Goal: Obtain resource: Download file/media

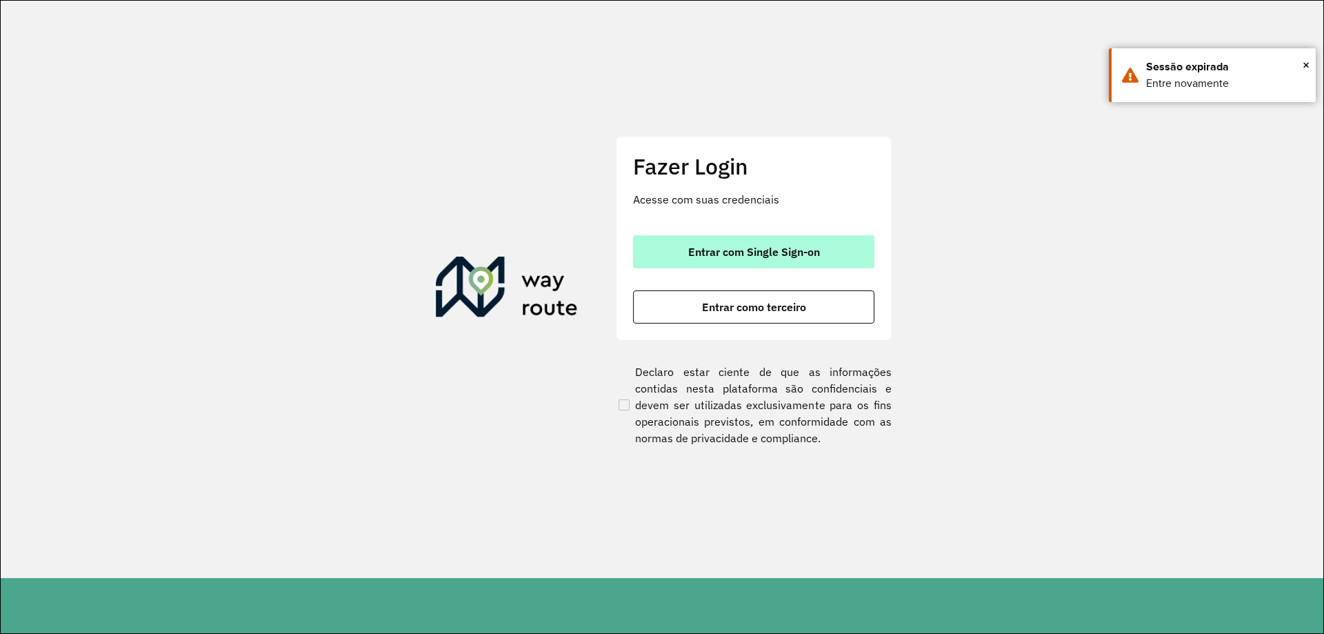
click at [768, 262] on button "Entrar com Single Sign-on" at bounding box center [753, 251] width 241 height 33
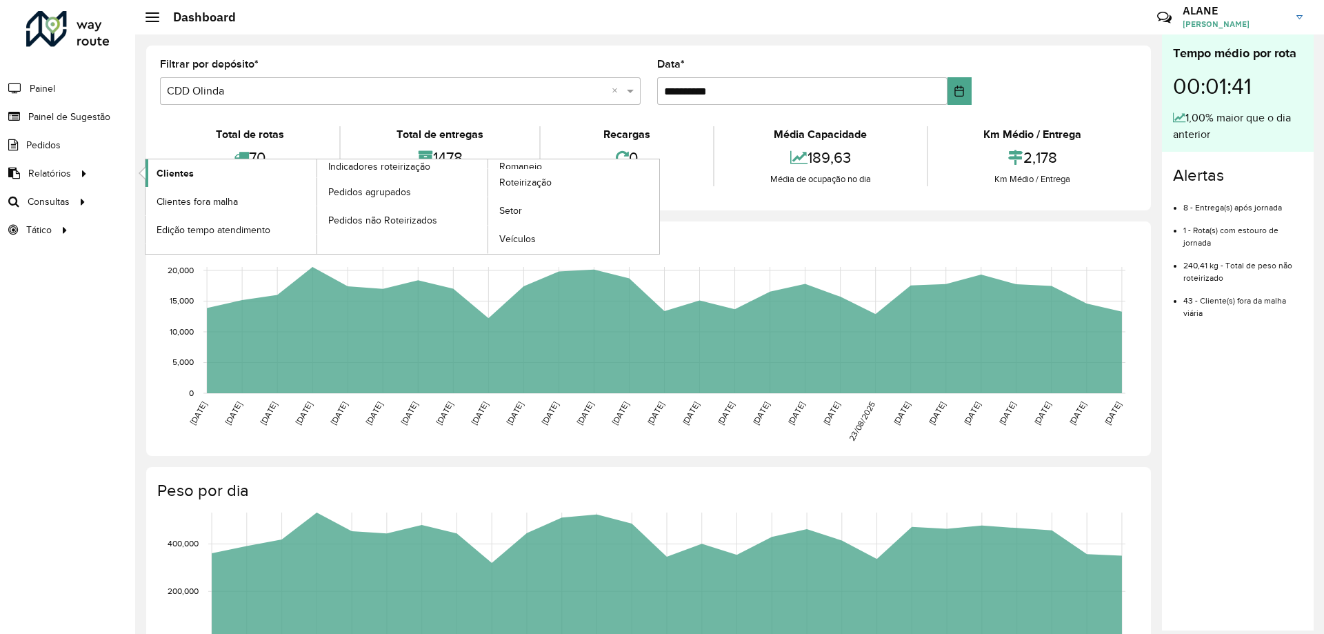
click at [204, 166] on link "Clientes" at bounding box center [231, 173] width 171 height 28
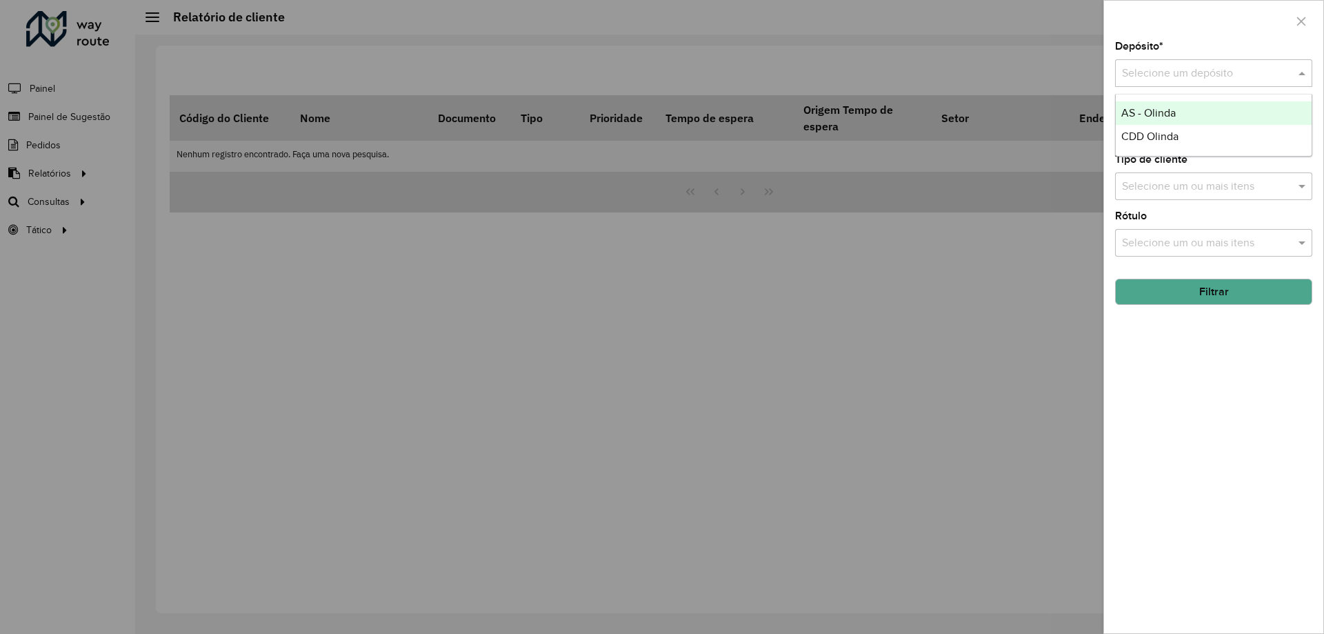
click at [1190, 83] on div "Selecione um depósito" at bounding box center [1213, 73] width 197 height 28
click at [1138, 143] on div "CDD Olinda" at bounding box center [1214, 136] width 196 height 23
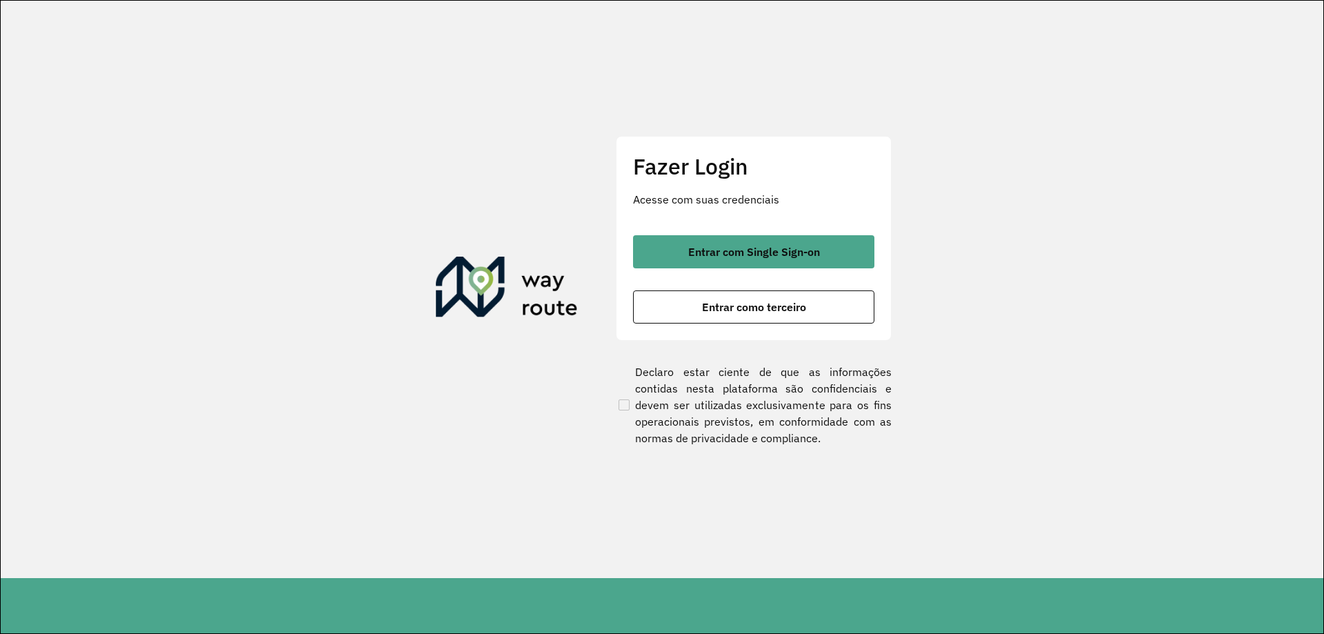
click at [783, 235] on button "Entrar com Single Sign-on" at bounding box center [753, 251] width 241 height 33
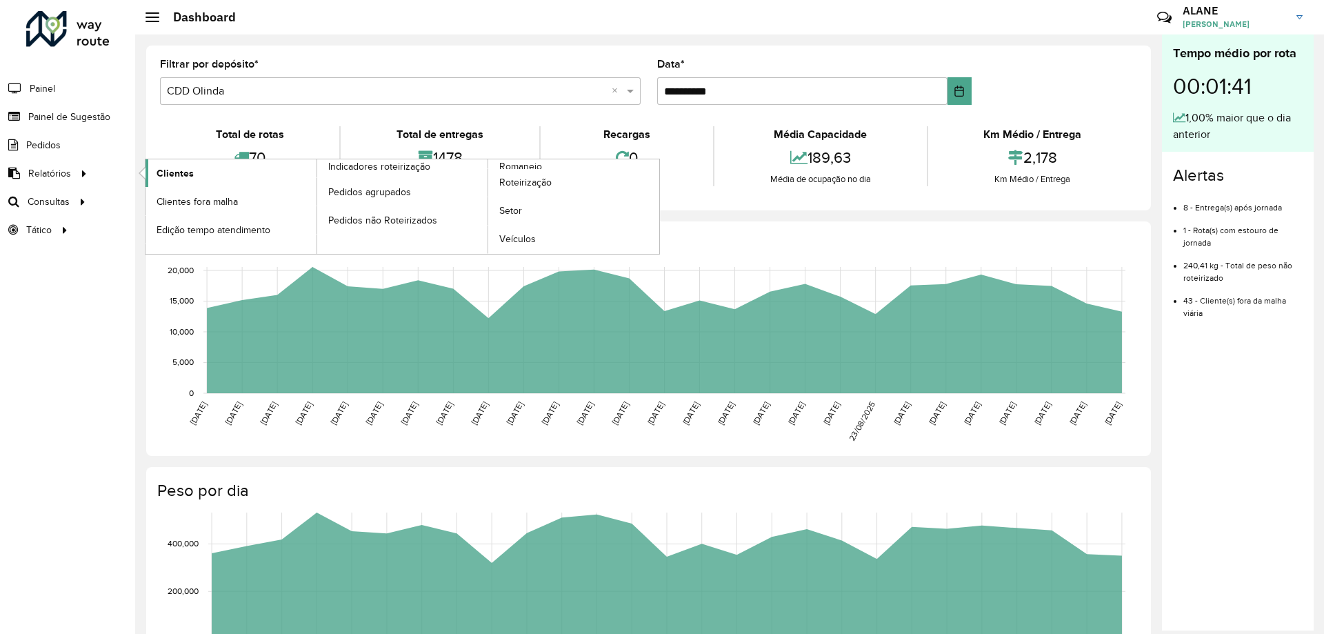
click at [160, 174] on span "Clientes" at bounding box center [175, 173] width 37 height 14
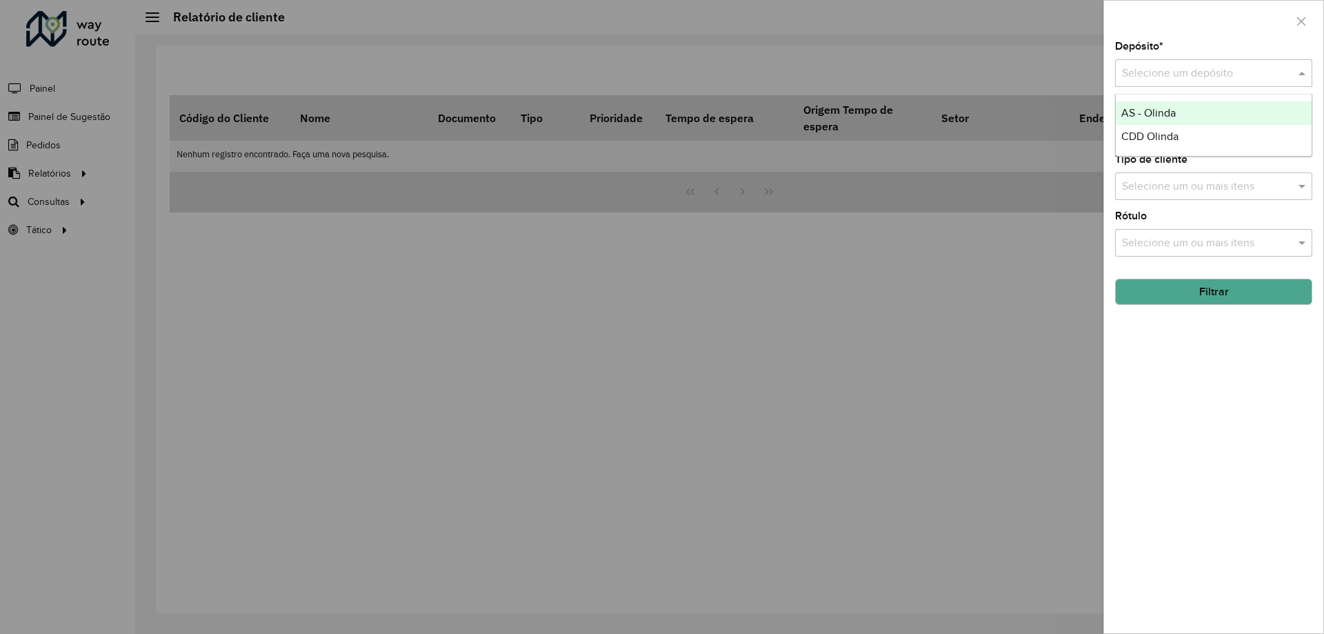
click at [1153, 72] on input "text" at bounding box center [1200, 74] width 156 height 17
click at [1149, 137] on span "CDD Olinda" at bounding box center [1149, 136] width 57 height 12
click at [1247, 293] on button "Filtrar" at bounding box center [1213, 292] width 197 height 26
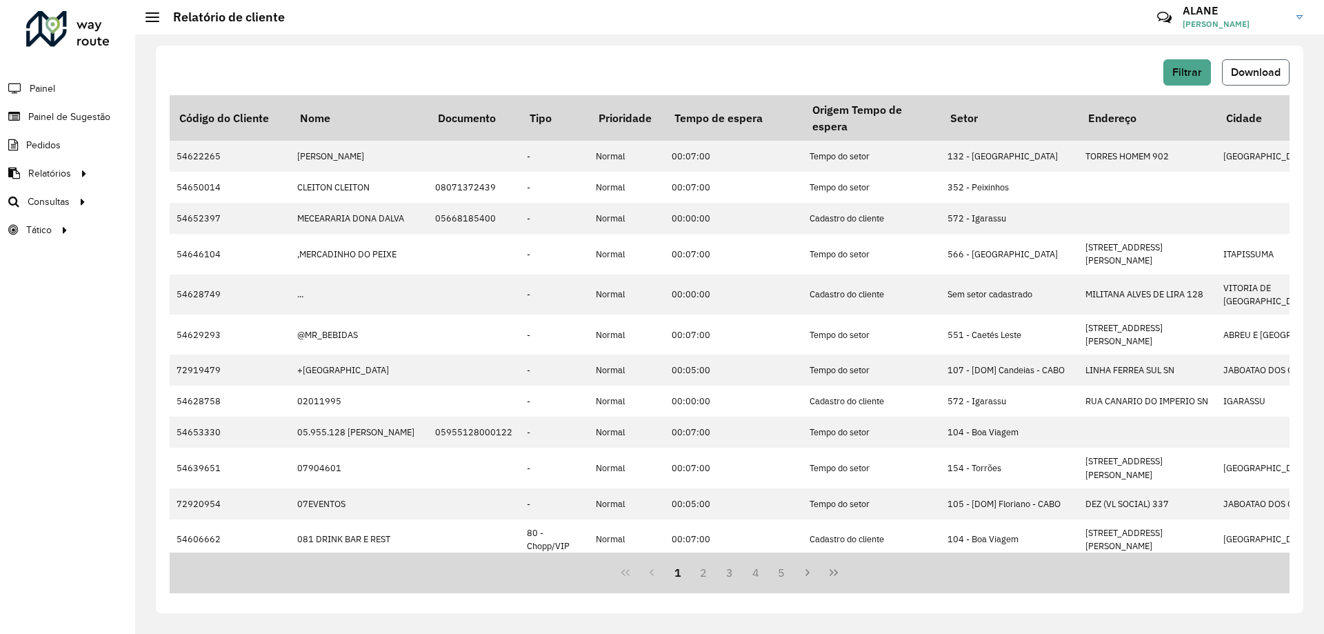
click at [1259, 79] on button "Download" at bounding box center [1256, 72] width 68 height 26
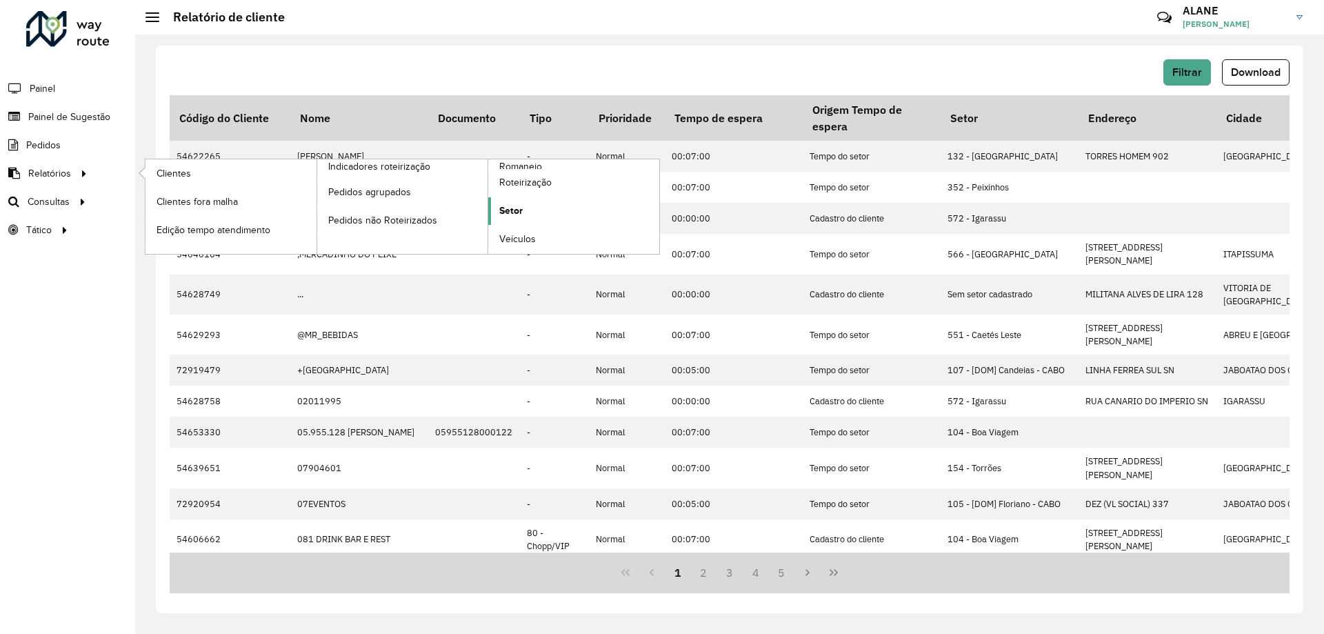
click at [530, 209] on link "Setor" at bounding box center [573, 211] width 171 height 28
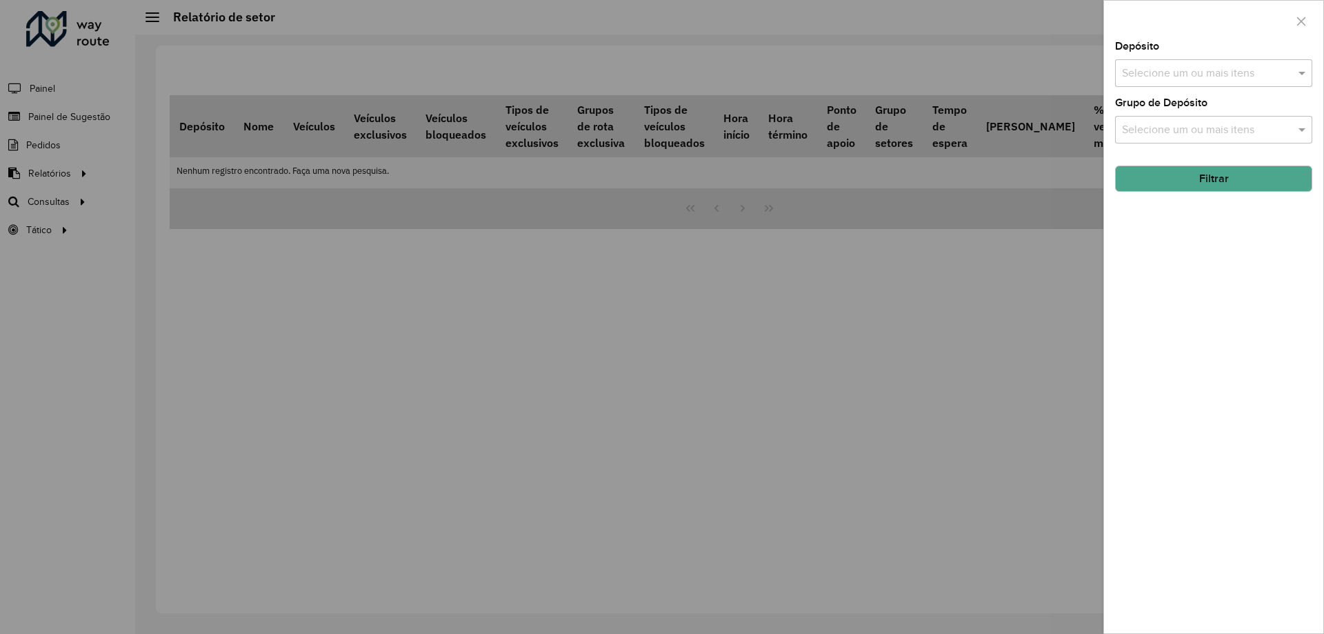
click at [1155, 81] on input "text" at bounding box center [1207, 74] width 177 height 17
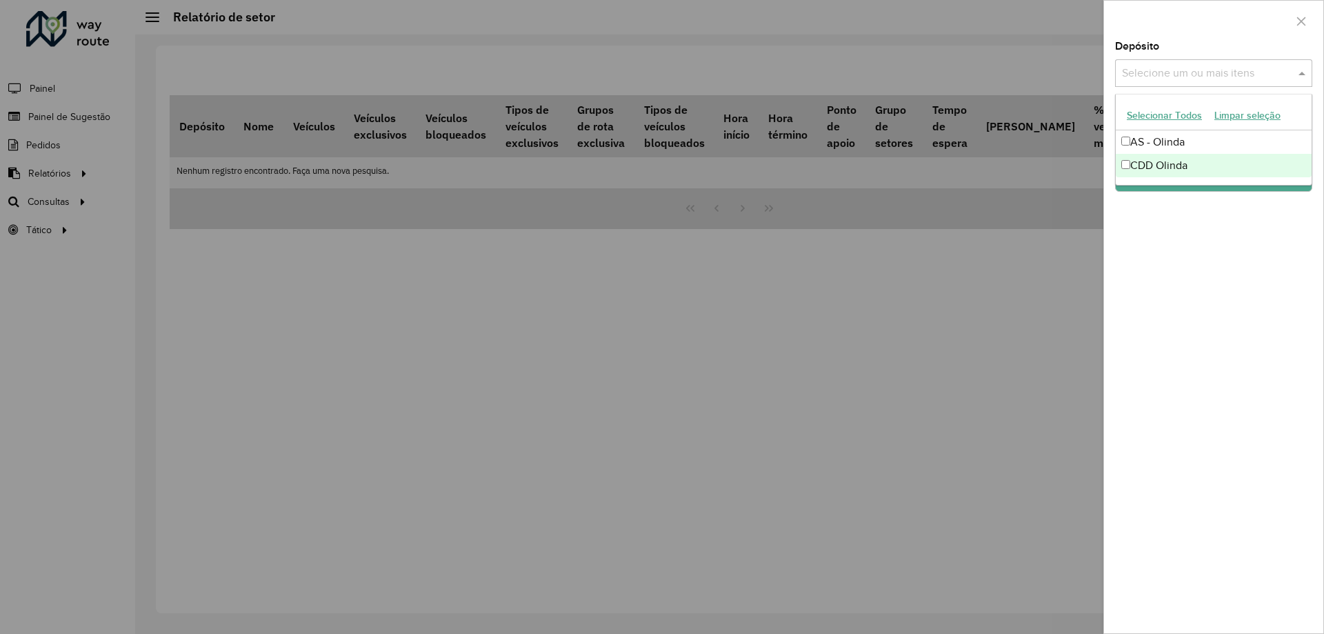
click at [1149, 163] on div "CDD Olinda" at bounding box center [1214, 165] width 196 height 23
click at [1191, 189] on button "Filtrar" at bounding box center [1213, 179] width 197 height 26
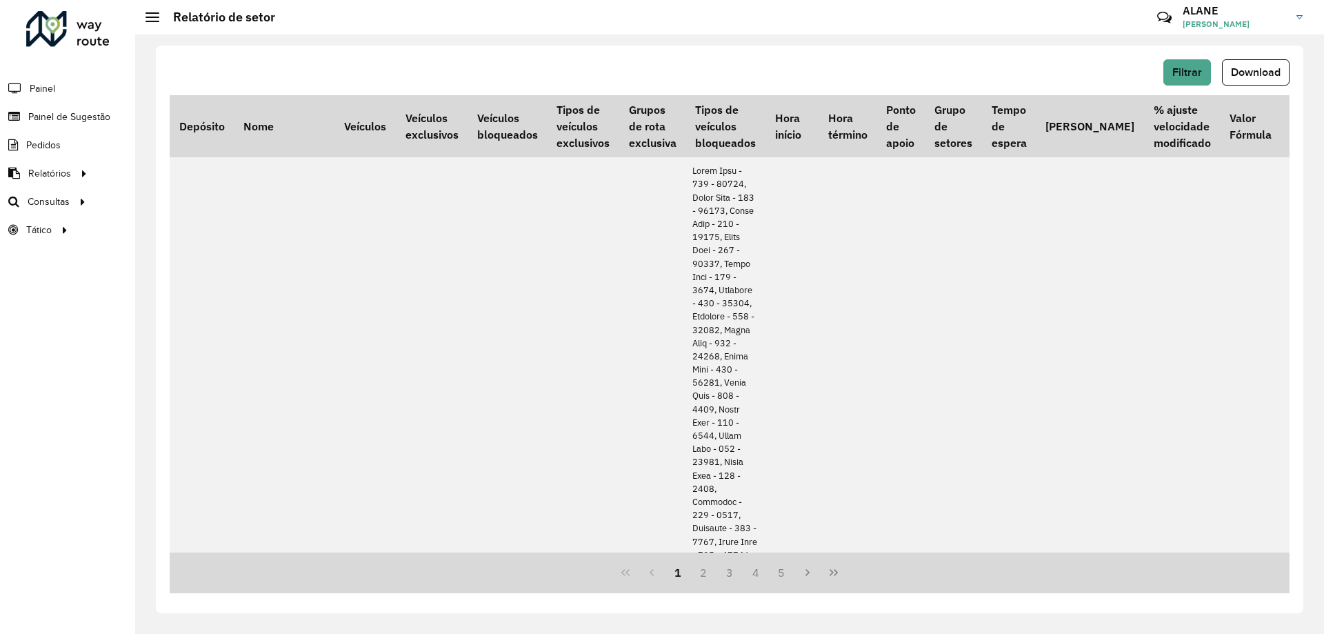
click at [918, 63] on div "Filtrar Download" at bounding box center [730, 72] width 1120 height 26
click at [1249, 83] on button "Download" at bounding box center [1256, 72] width 68 height 26
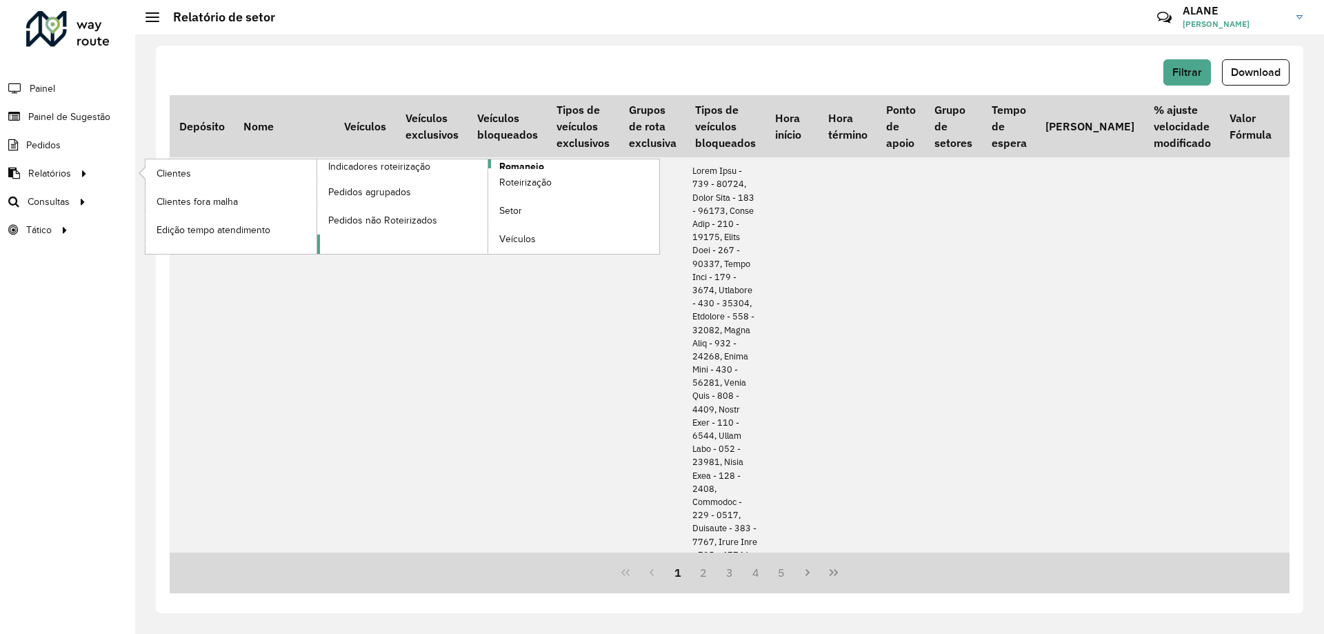
click at [536, 166] on span "Romaneio" at bounding box center [521, 166] width 45 height 14
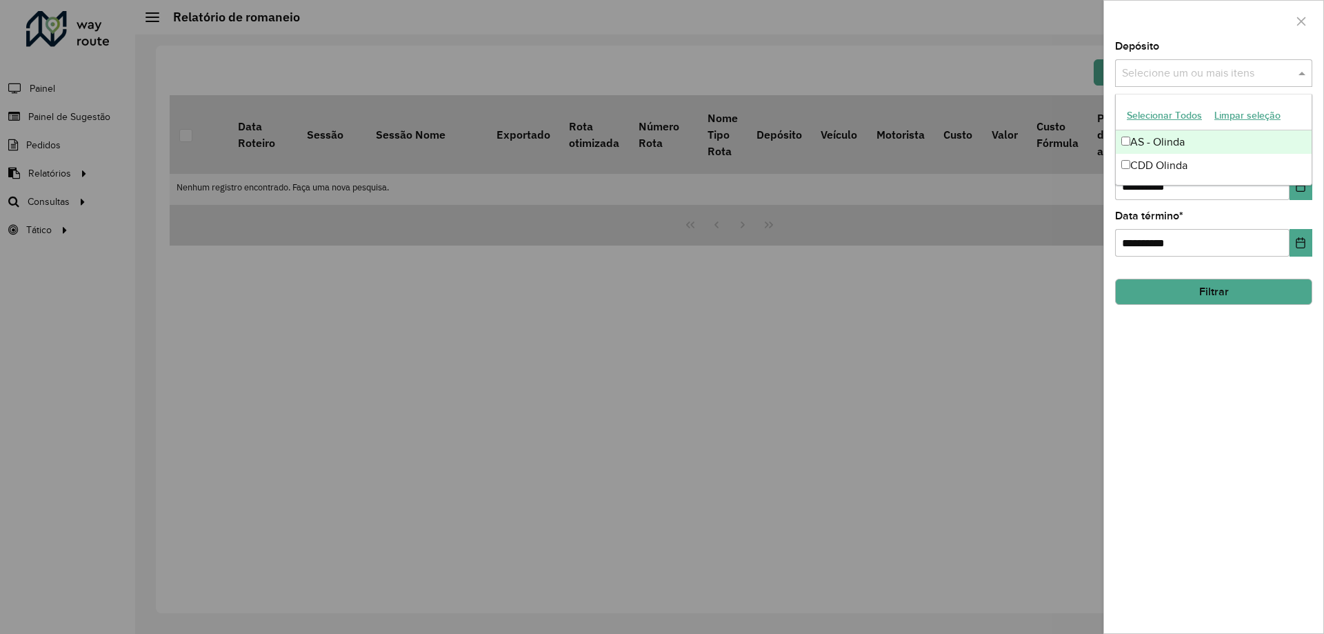
click at [1143, 77] on input "text" at bounding box center [1207, 74] width 177 height 17
click at [1150, 166] on div "CDD Olinda" at bounding box center [1214, 165] width 196 height 23
click at [1179, 215] on label "Data término *" at bounding box center [1149, 216] width 68 height 17
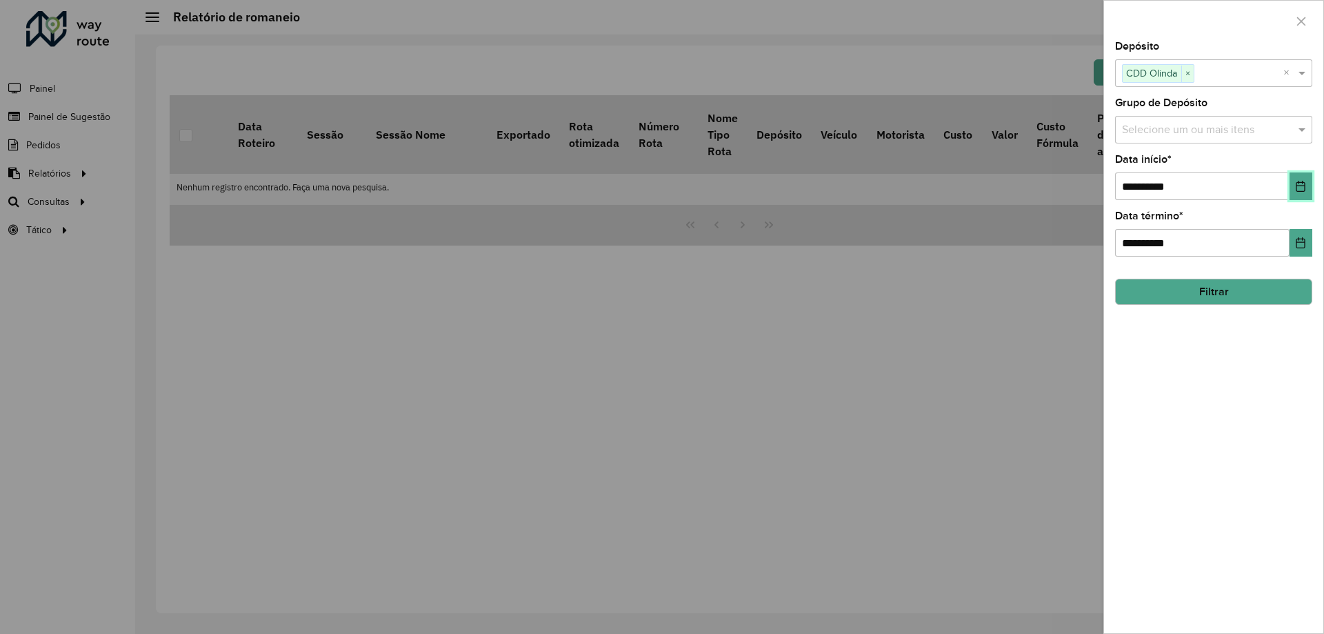
click at [1294, 188] on button "Choose Date" at bounding box center [1301, 186] width 23 height 28
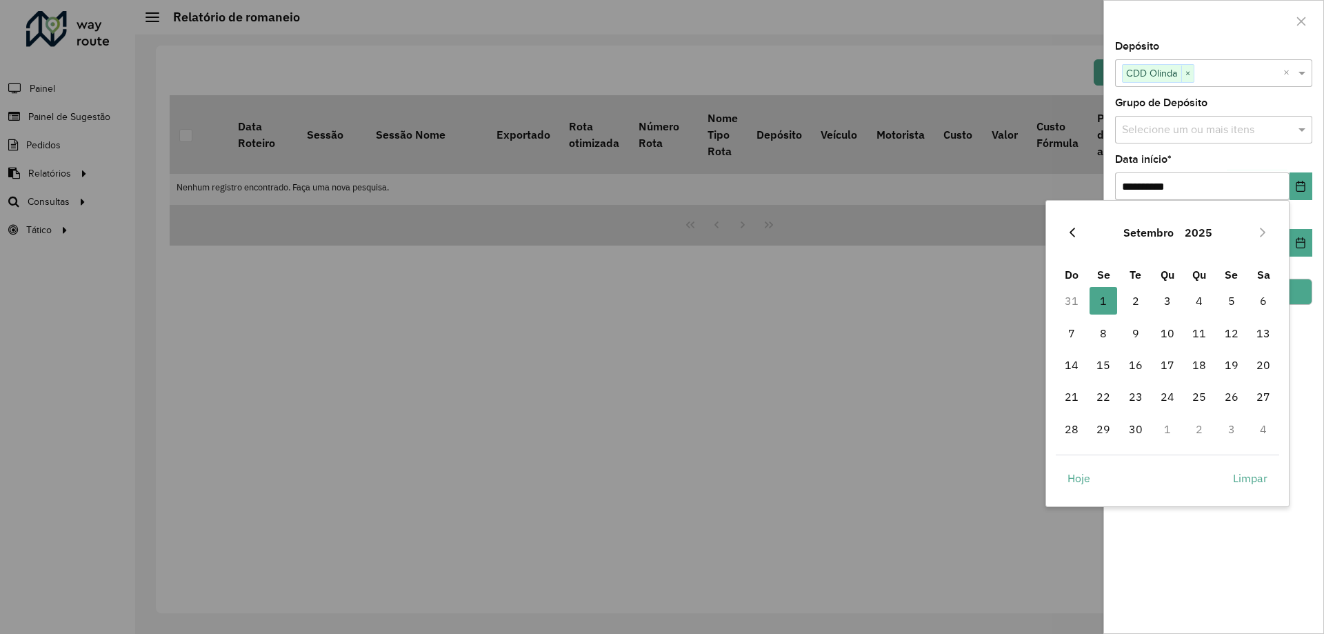
click at [1070, 232] on icon "Previous Month" at bounding box center [1072, 232] width 11 height 11
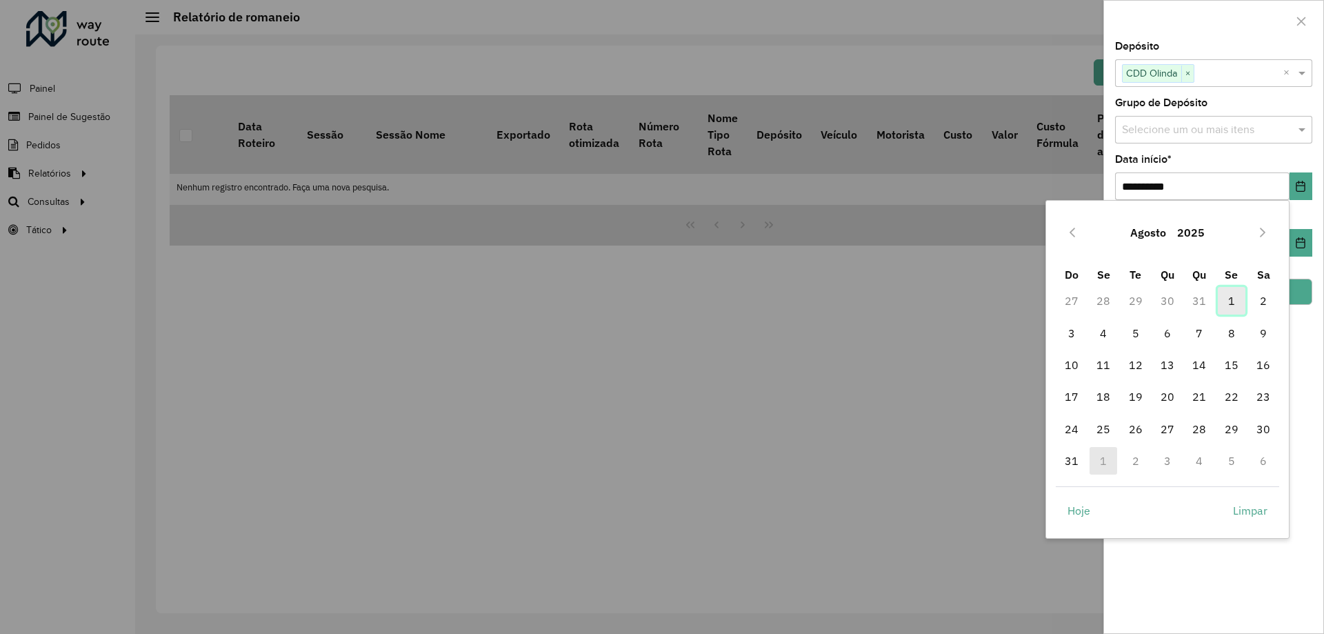
click at [1233, 297] on span "1" at bounding box center [1232, 301] width 28 height 28
type input "**********"
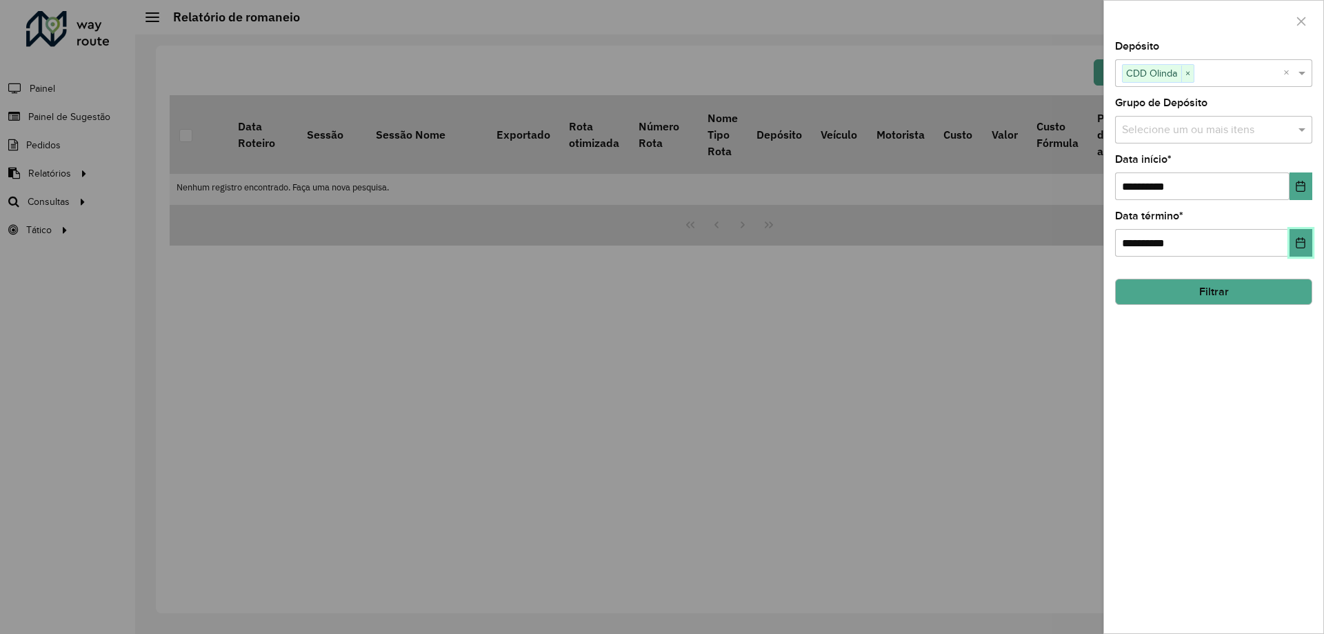
click at [1303, 243] on icon "Choose Date" at bounding box center [1300, 242] width 11 height 11
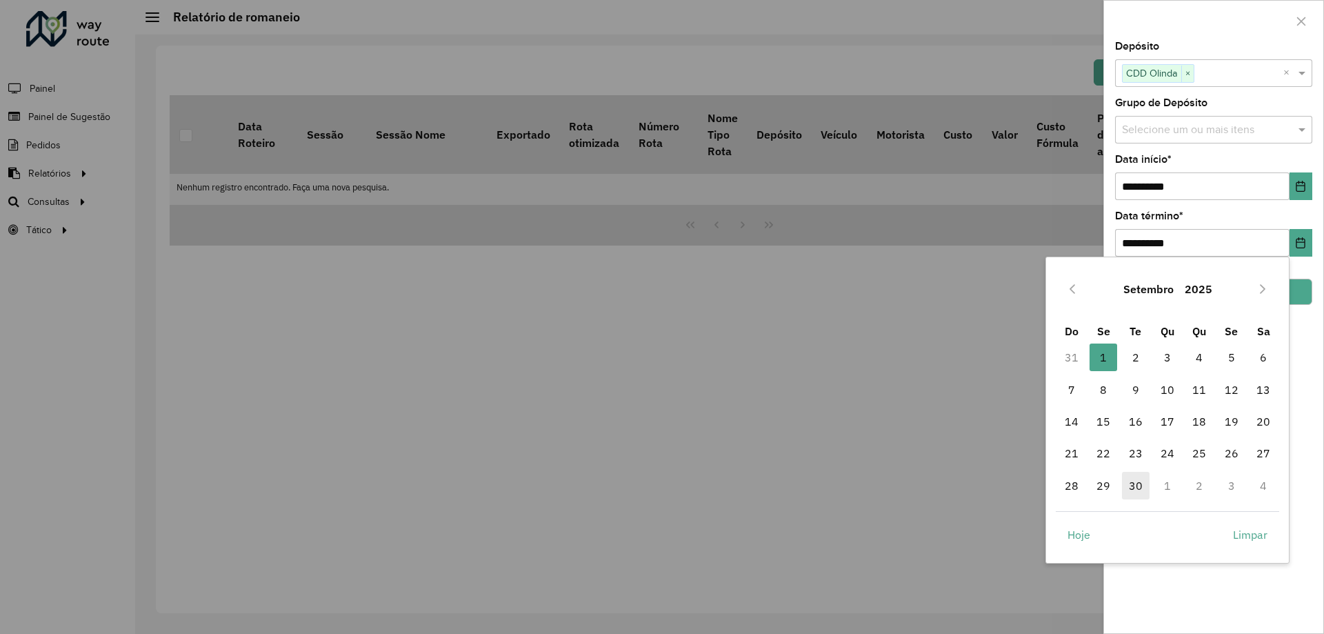
click at [1134, 491] on span "30" at bounding box center [1136, 486] width 28 height 28
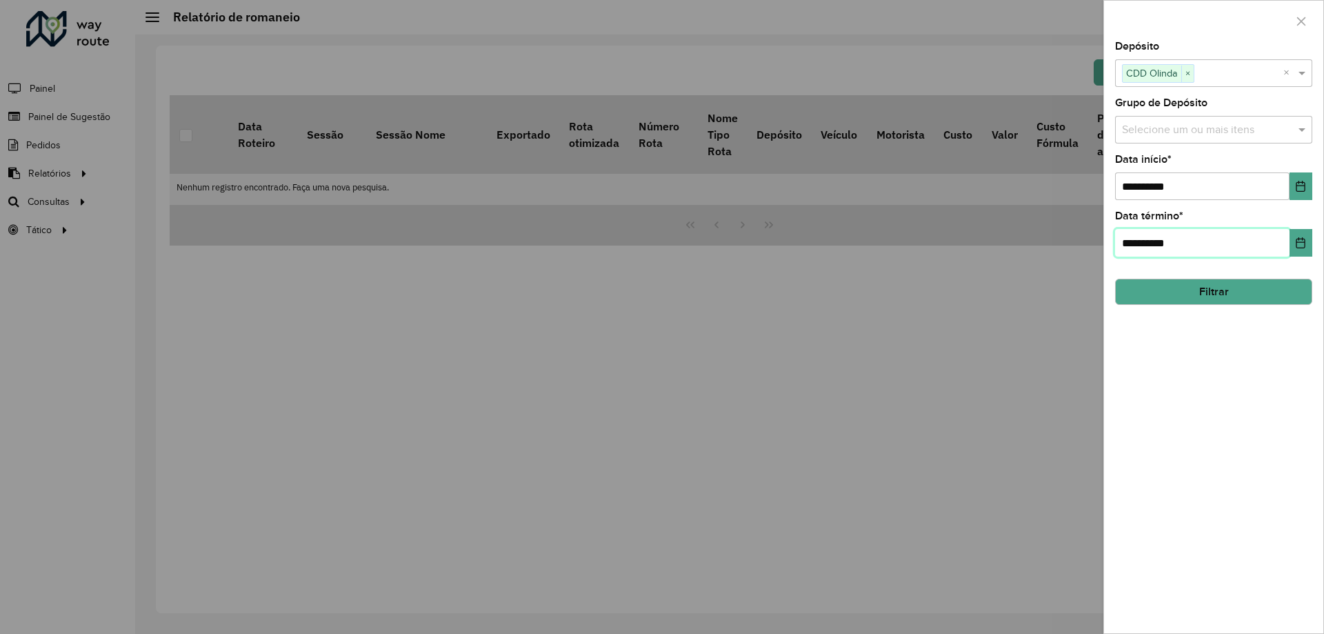
click at [1169, 239] on input "**********" at bounding box center [1202, 243] width 174 height 28
click at [1307, 252] on button "Choose Date" at bounding box center [1301, 243] width 23 height 28
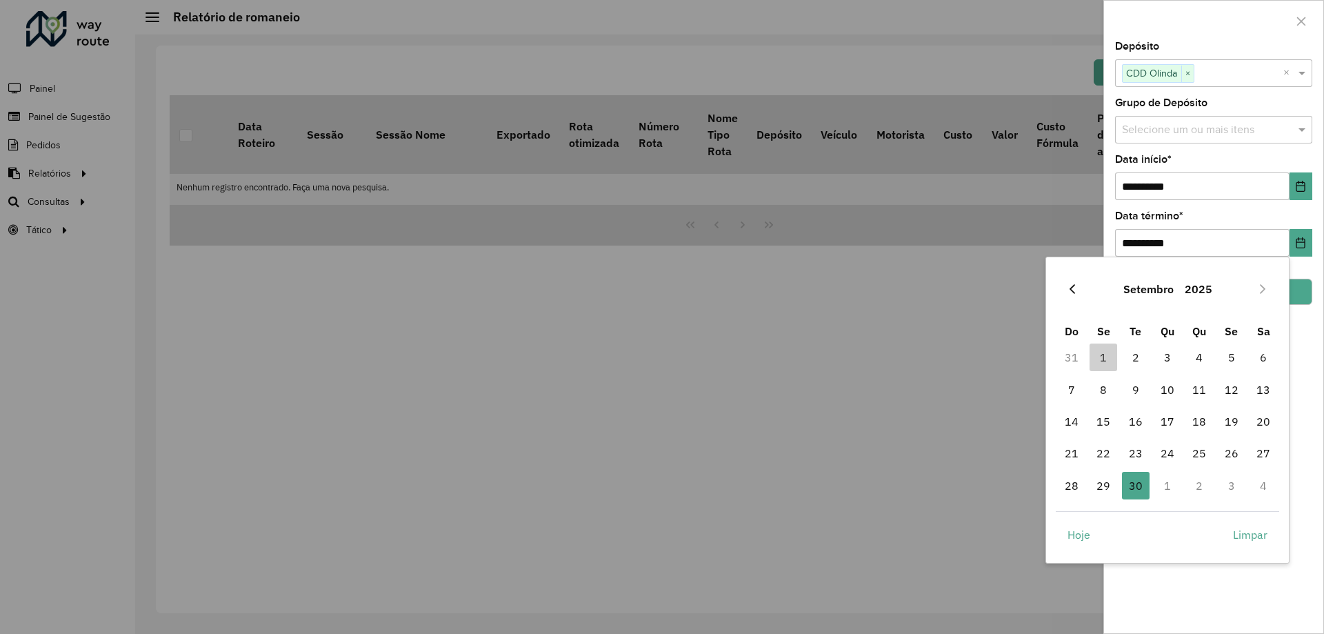
click at [1074, 290] on icon "Previous Month" at bounding box center [1072, 288] width 11 height 11
click at [1069, 518] on span "31" at bounding box center [1072, 517] width 28 height 28
type input "**********"
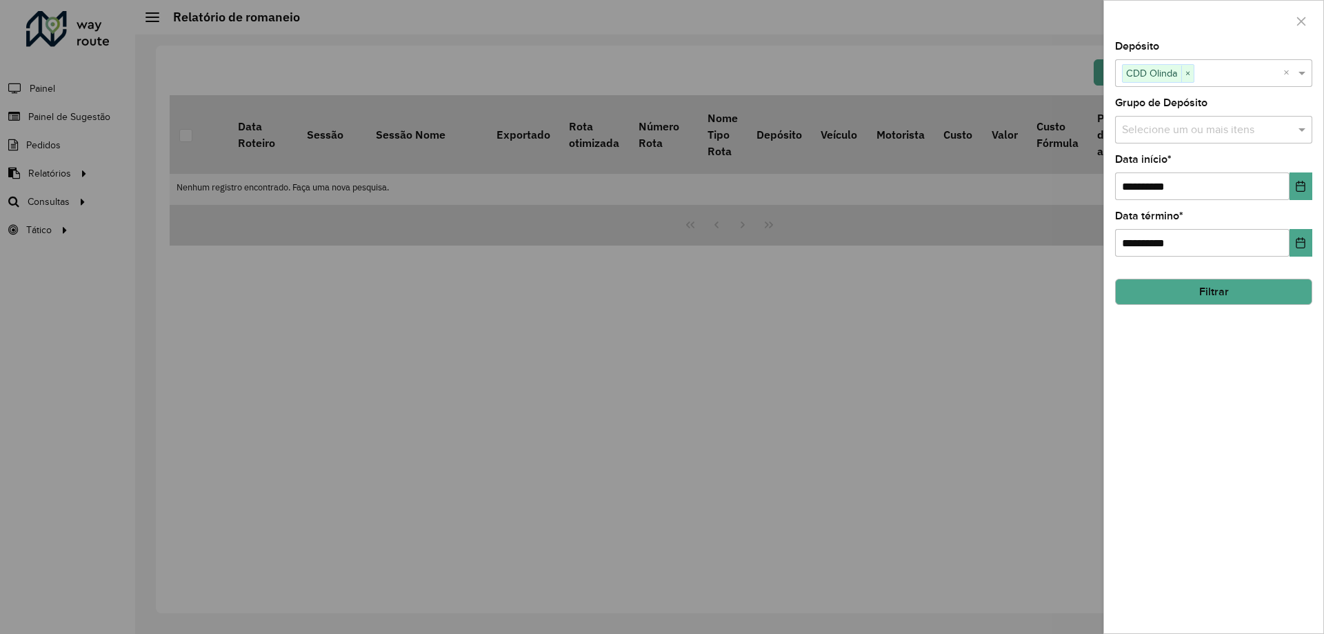
click at [1238, 294] on button "Filtrar" at bounding box center [1213, 292] width 197 height 26
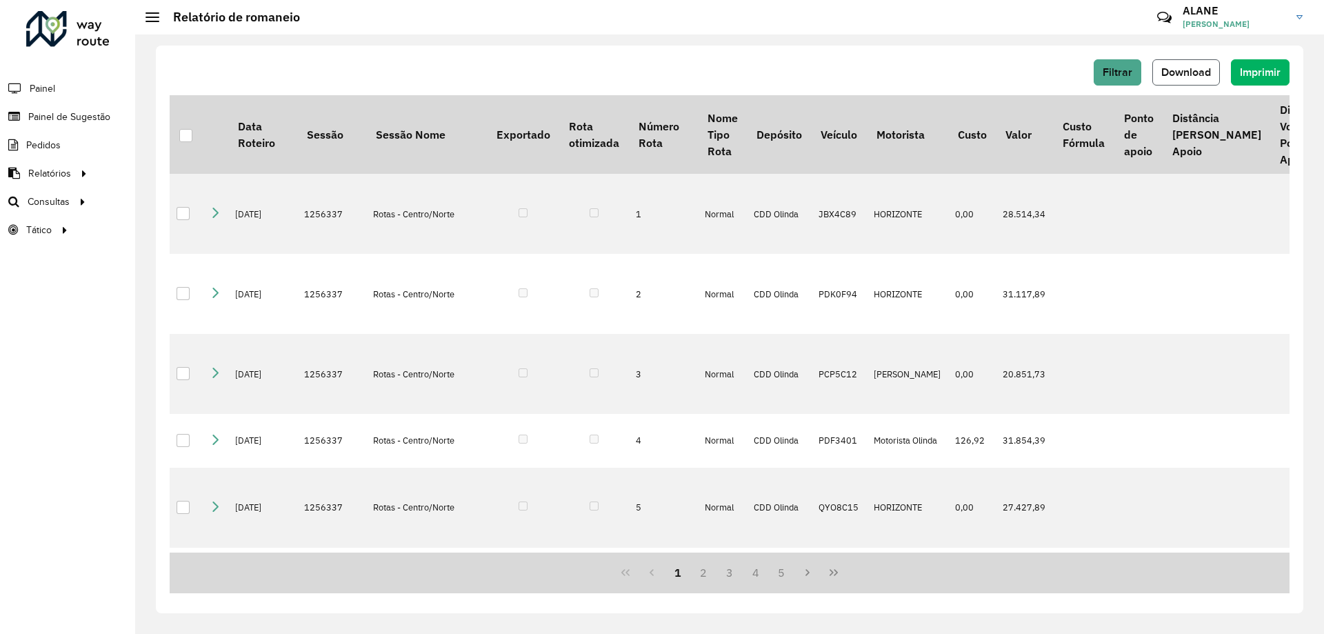
click at [1183, 72] on span "Download" at bounding box center [1186, 72] width 50 height 12
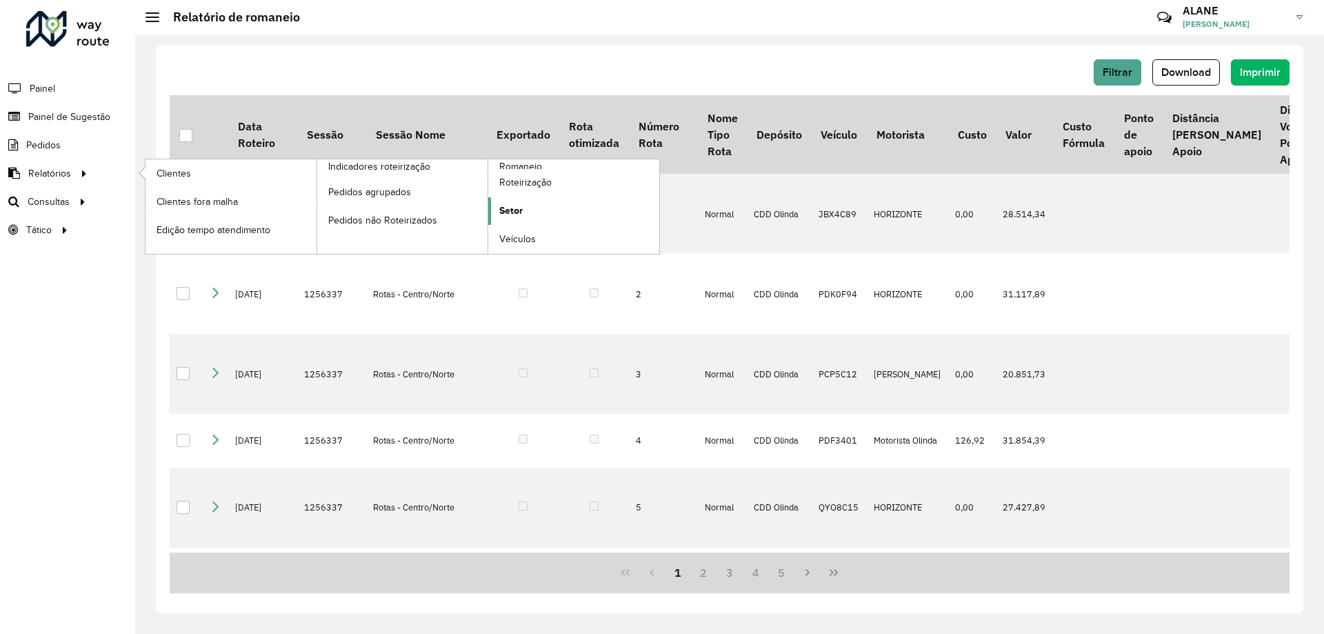
click at [512, 210] on span "Setor" at bounding box center [510, 210] width 23 height 14
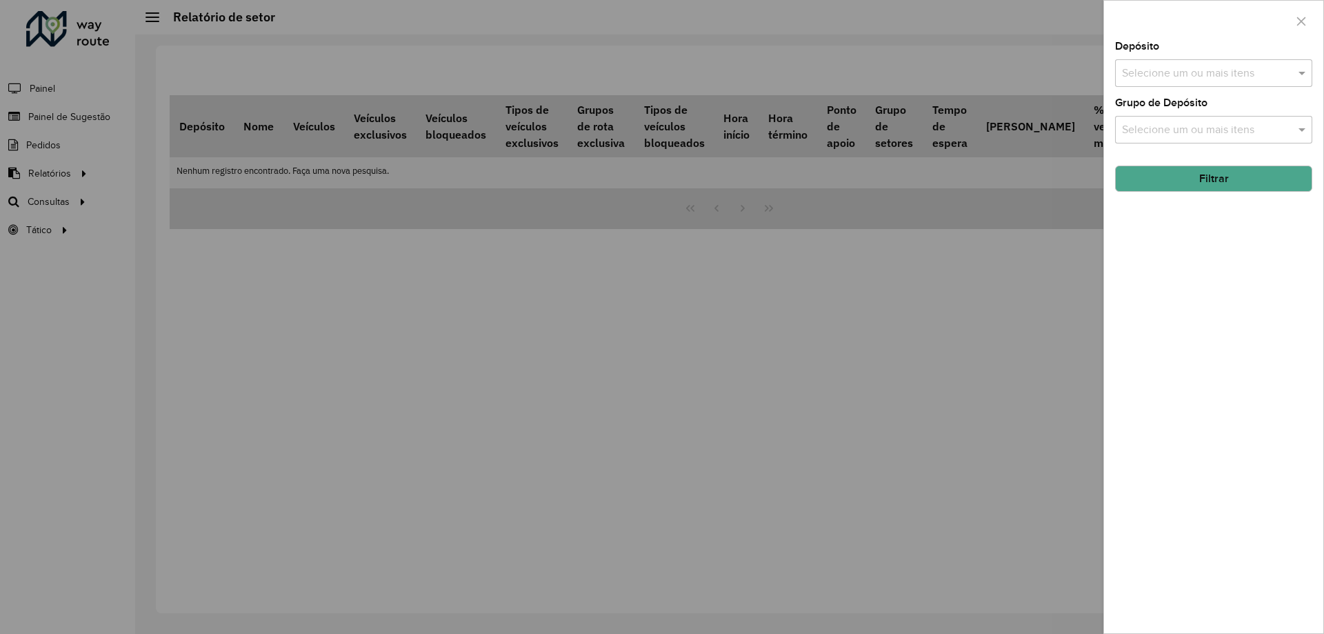
click at [1155, 72] on input "text" at bounding box center [1207, 74] width 177 height 17
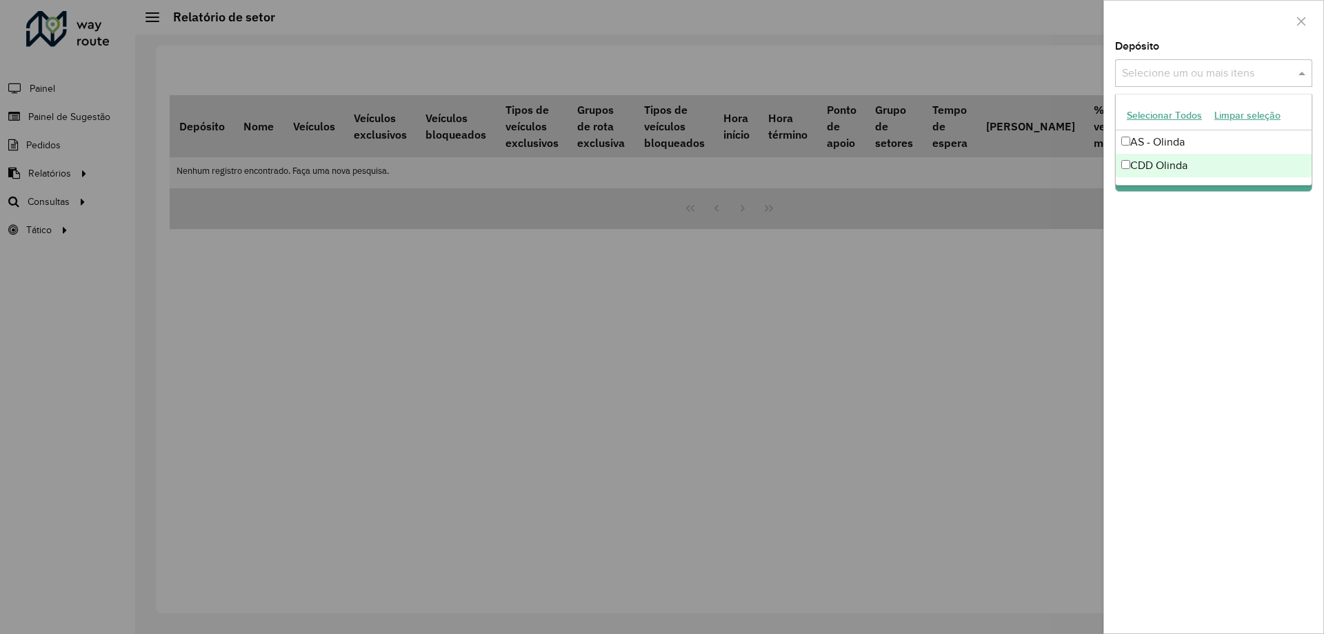
click at [1154, 173] on div "CDD Olinda" at bounding box center [1214, 165] width 196 height 23
click at [1072, 144] on div at bounding box center [662, 317] width 1324 height 634
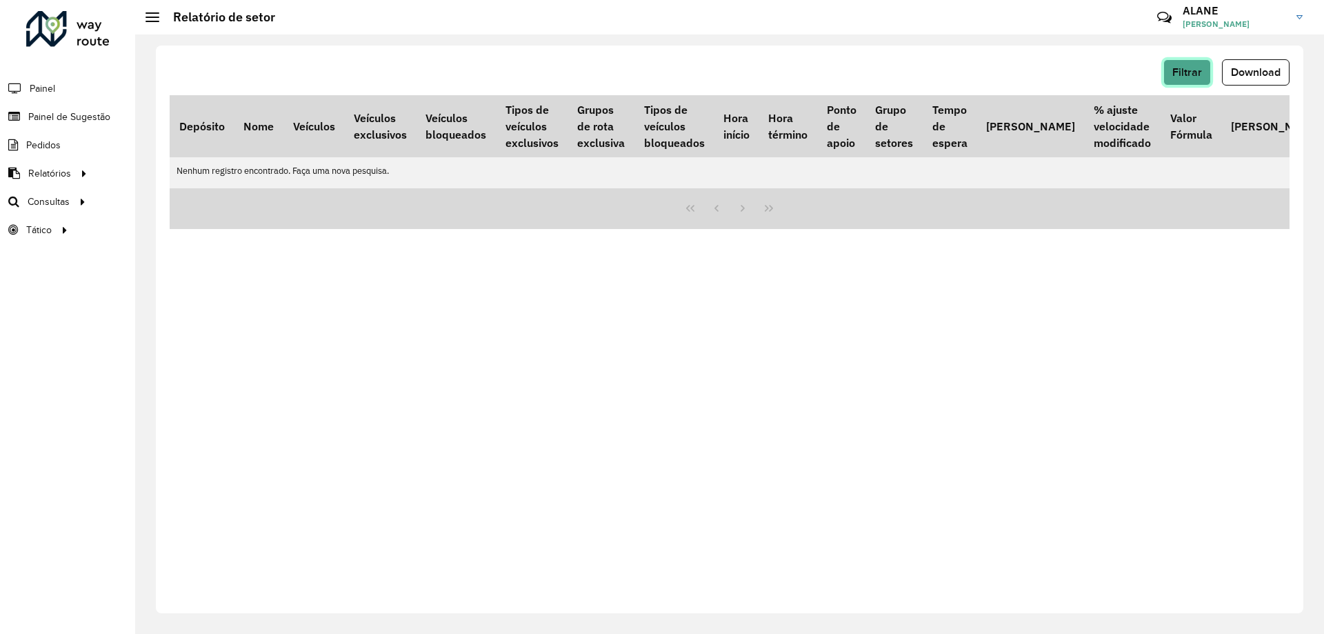
click at [1168, 79] on button "Filtrar" at bounding box center [1187, 72] width 48 height 26
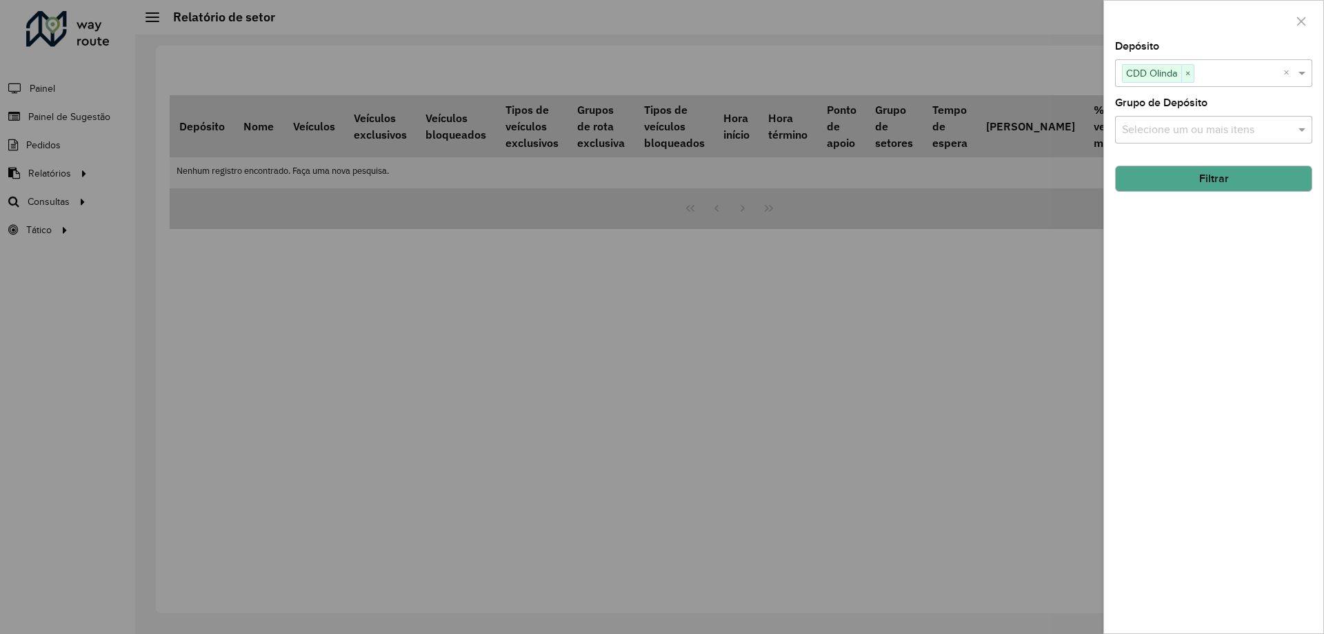
click at [1136, 122] on input "text" at bounding box center [1207, 130] width 177 height 17
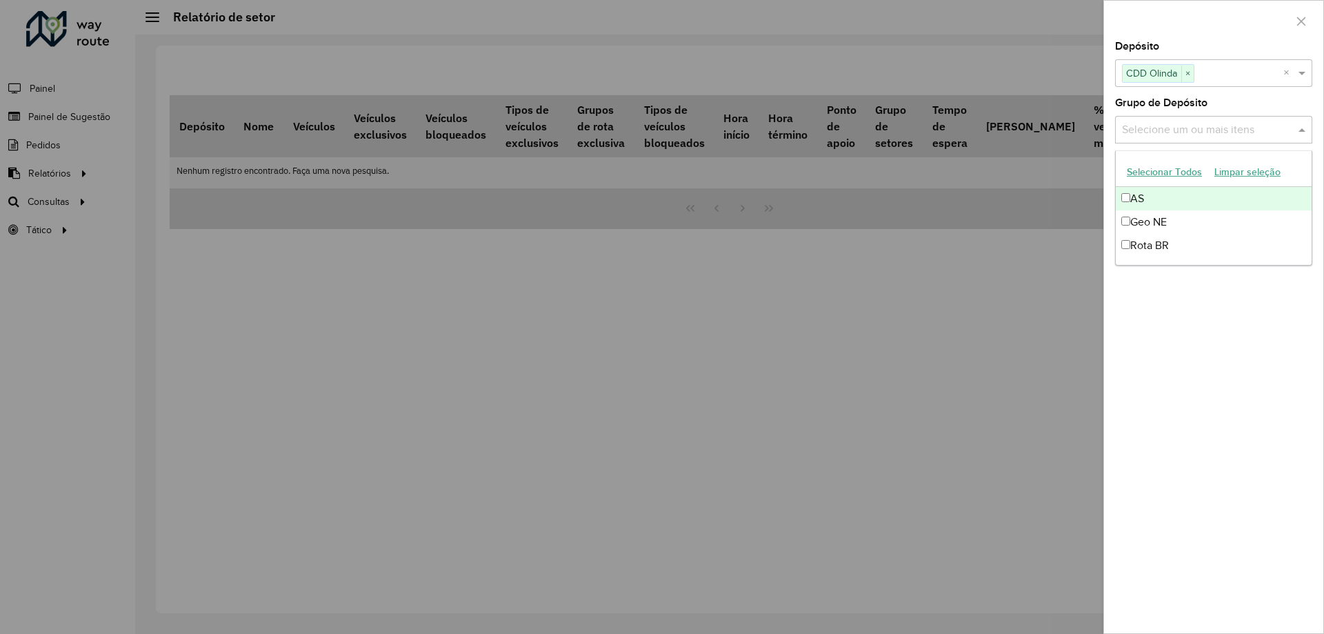
click at [1225, 66] on input "text" at bounding box center [1238, 74] width 89 height 17
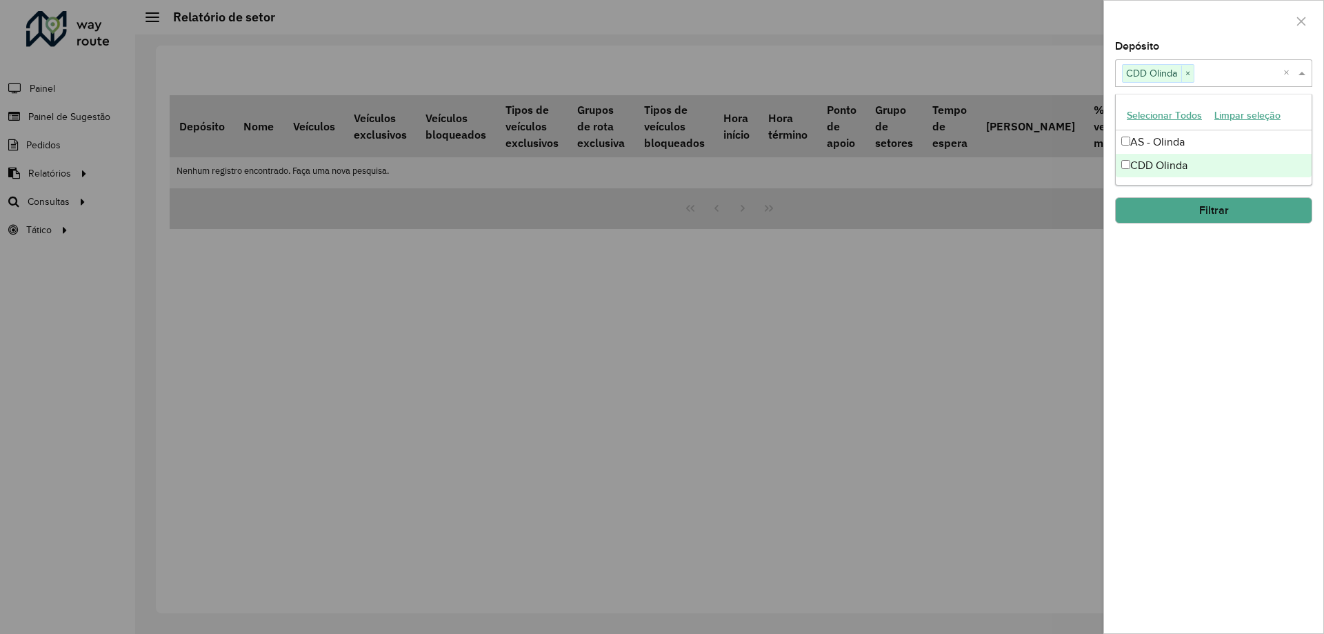
click at [1147, 37] on div at bounding box center [1213, 21] width 219 height 41
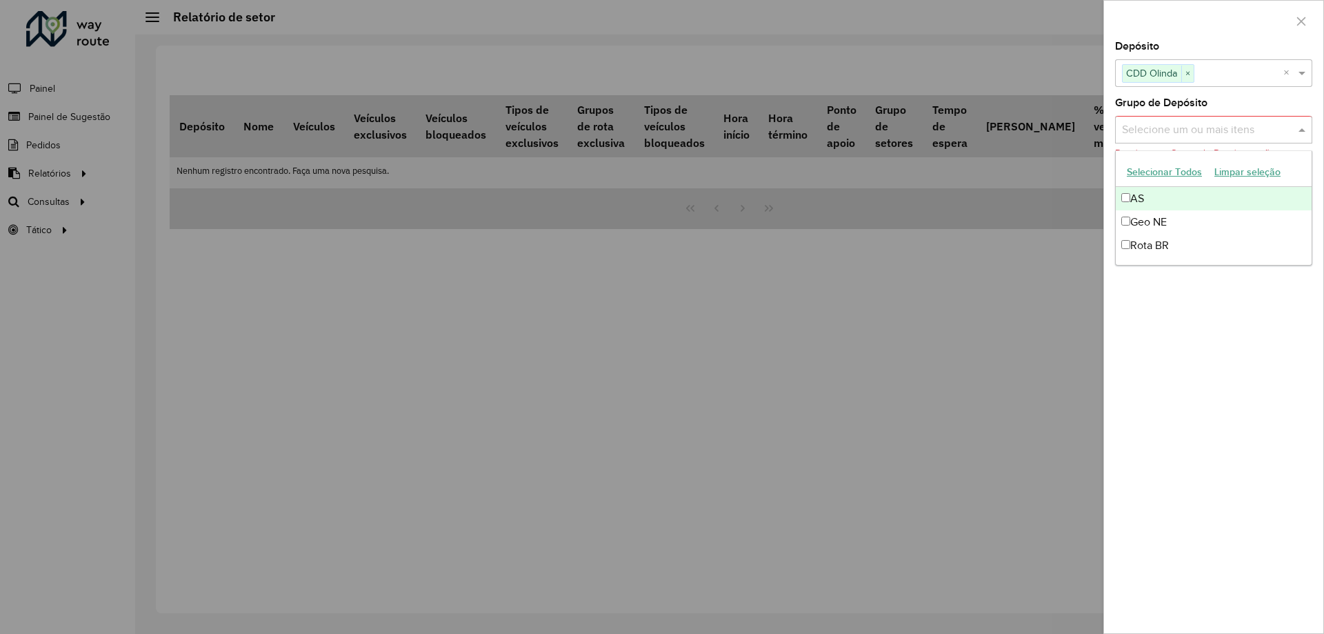
click at [1188, 137] on input "text" at bounding box center [1207, 130] width 177 height 17
click at [121, 210] on div at bounding box center [662, 317] width 1324 height 634
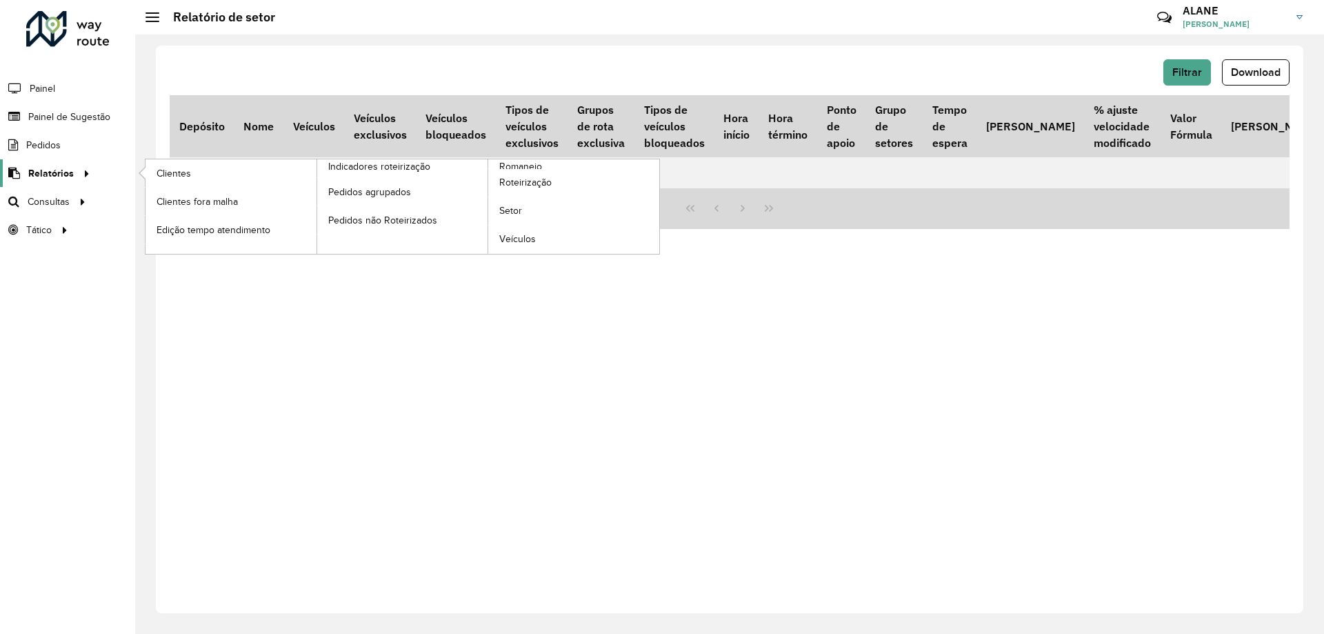
click at [83, 178] on icon at bounding box center [85, 172] width 12 height 21
click at [534, 165] on span "Romaneio" at bounding box center [521, 166] width 45 height 14
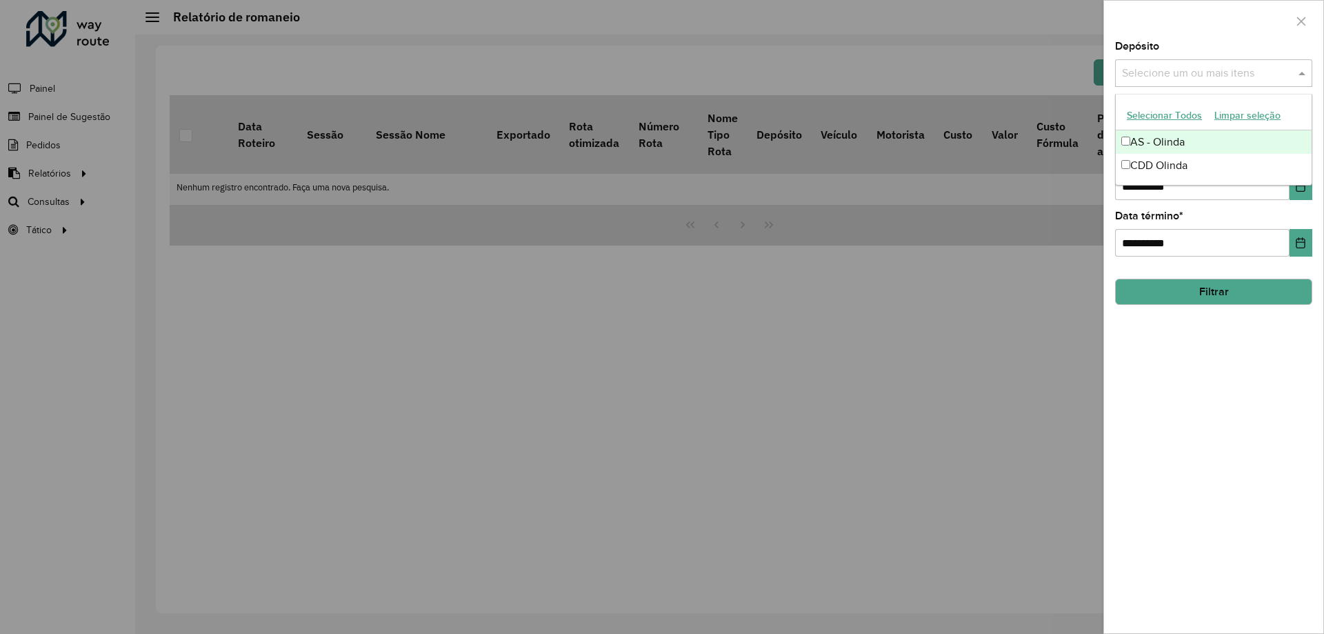
click at [1186, 70] on input "text" at bounding box center [1207, 74] width 177 height 17
click at [1179, 159] on div "CDD Olinda" at bounding box center [1214, 165] width 196 height 23
click at [1119, 66] on div "Selecione um ou mais itens CDD Olinda ×" at bounding box center [1199, 74] width 168 height 26
click at [1192, 41] on div at bounding box center [1213, 21] width 219 height 41
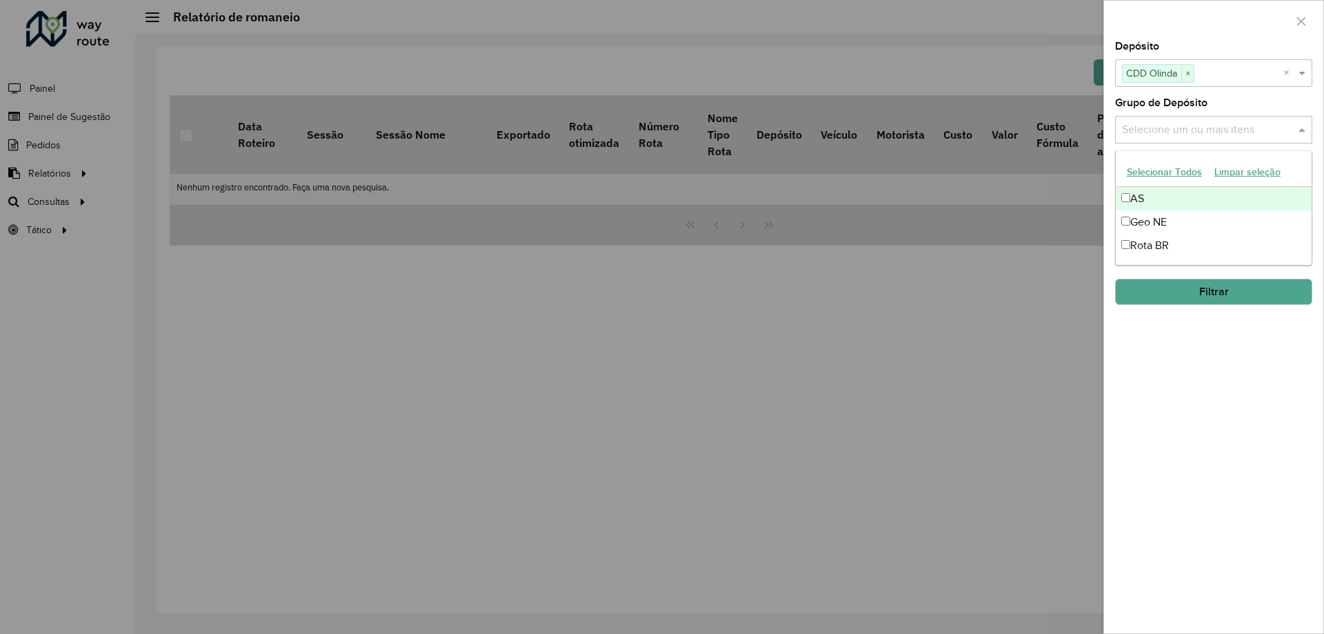
click at [1180, 129] on input "text" at bounding box center [1207, 130] width 177 height 17
click at [1157, 131] on input "text" at bounding box center [1207, 130] width 177 height 17
click at [1187, 75] on span "×" at bounding box center [1187, 74] width 12 height 17
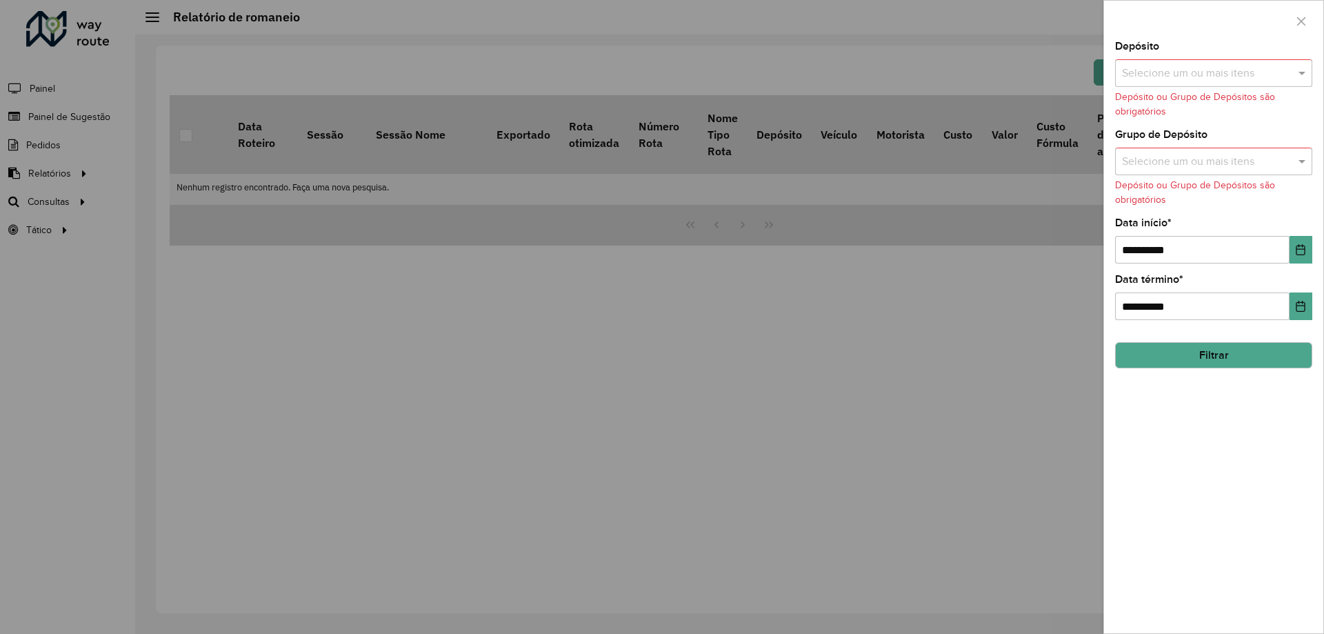
click at [76, 180] on div at bounding box center [662, 317] width 1324 height 634
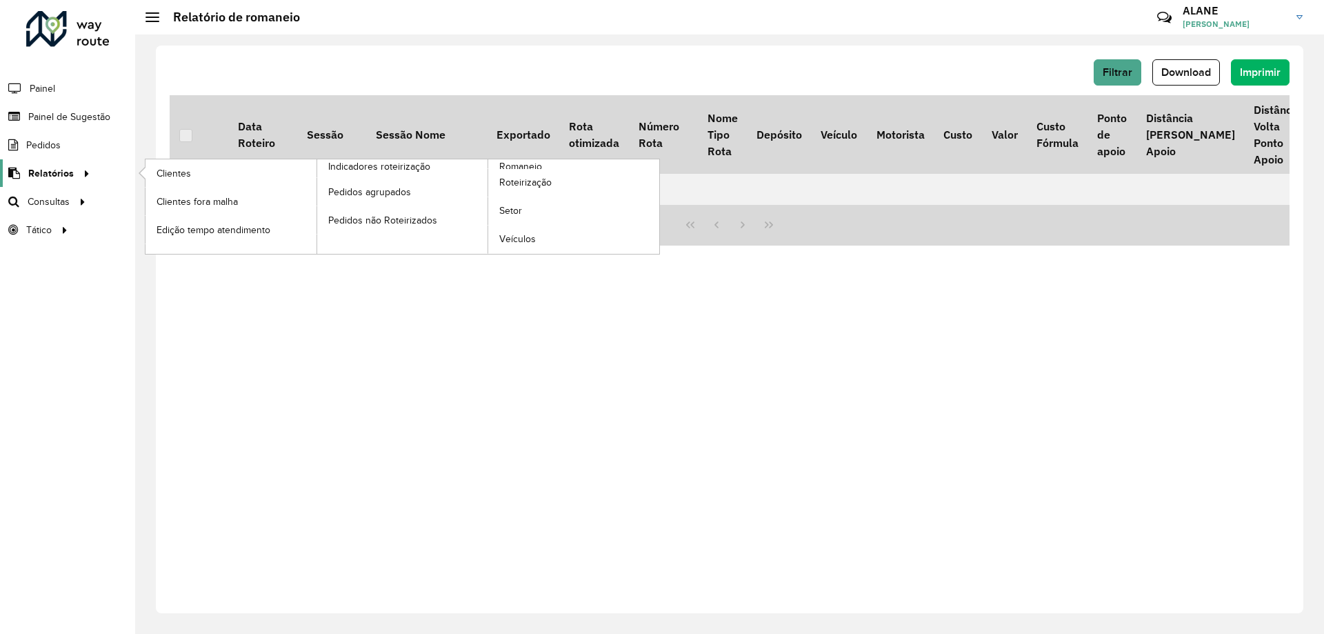
click at [79, 172] on icon at bounding box center [85, 172] width 12 height 21
click at [190, 172] on span "Clientes" at bounding box center [175, 173] width 37 height 14
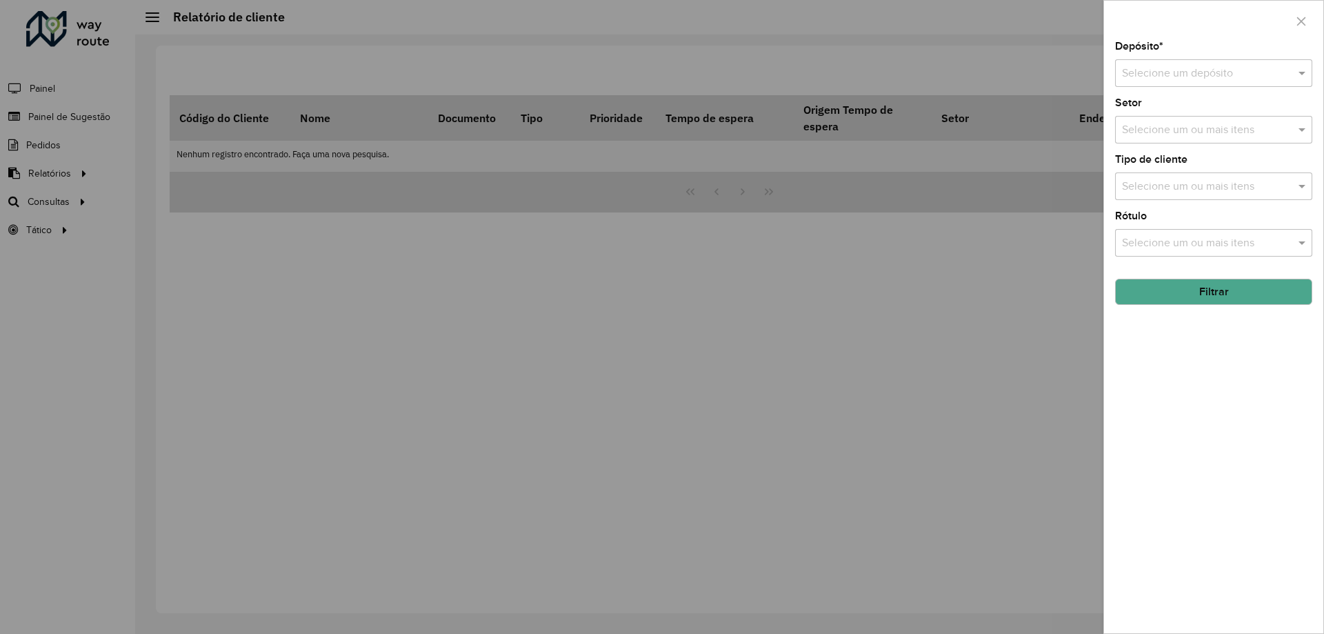
click at [1156, 66] on input "text" at bounding box center [1200, 74] width 156 height 17
click at [1159, 133] on span "CDD Olinda" at bounding box center [1149, 136] width 57 height 12
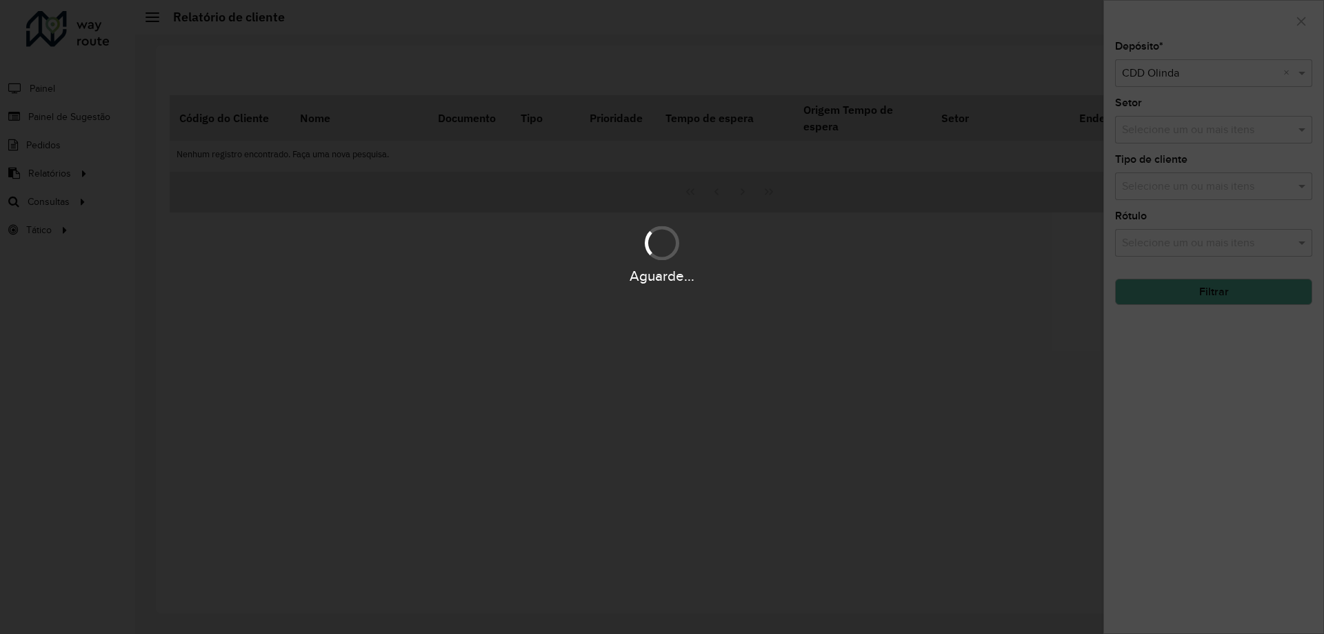
click at [1141, 134] on div "Aguarde..." at bounding box center [662, 317] width 1324 height 634
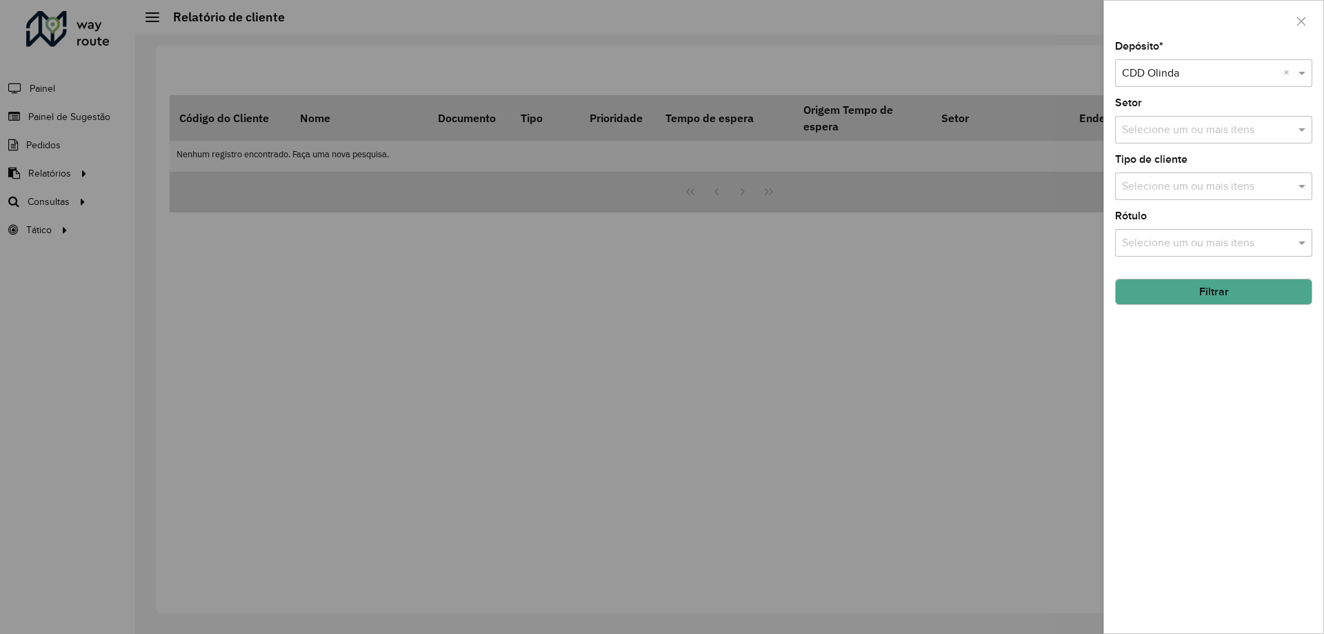
click at [1141, 134] on input "text" at bounding box center [1207, 130] width 177 height 17
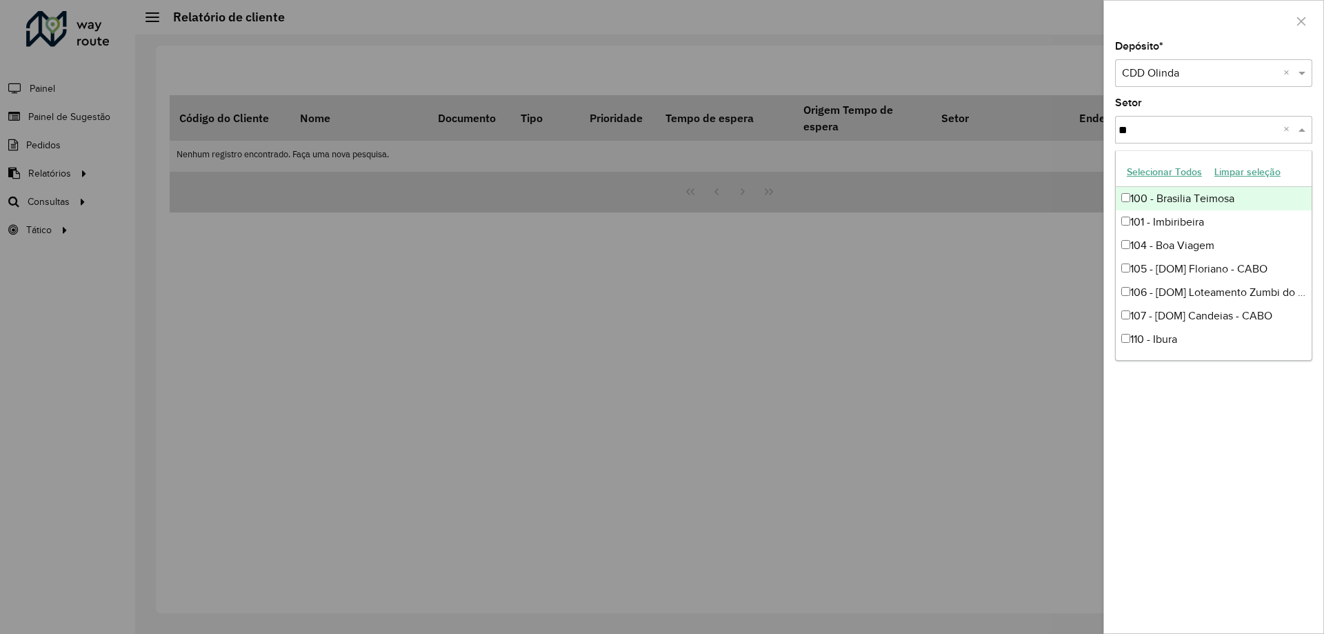
type input "***"
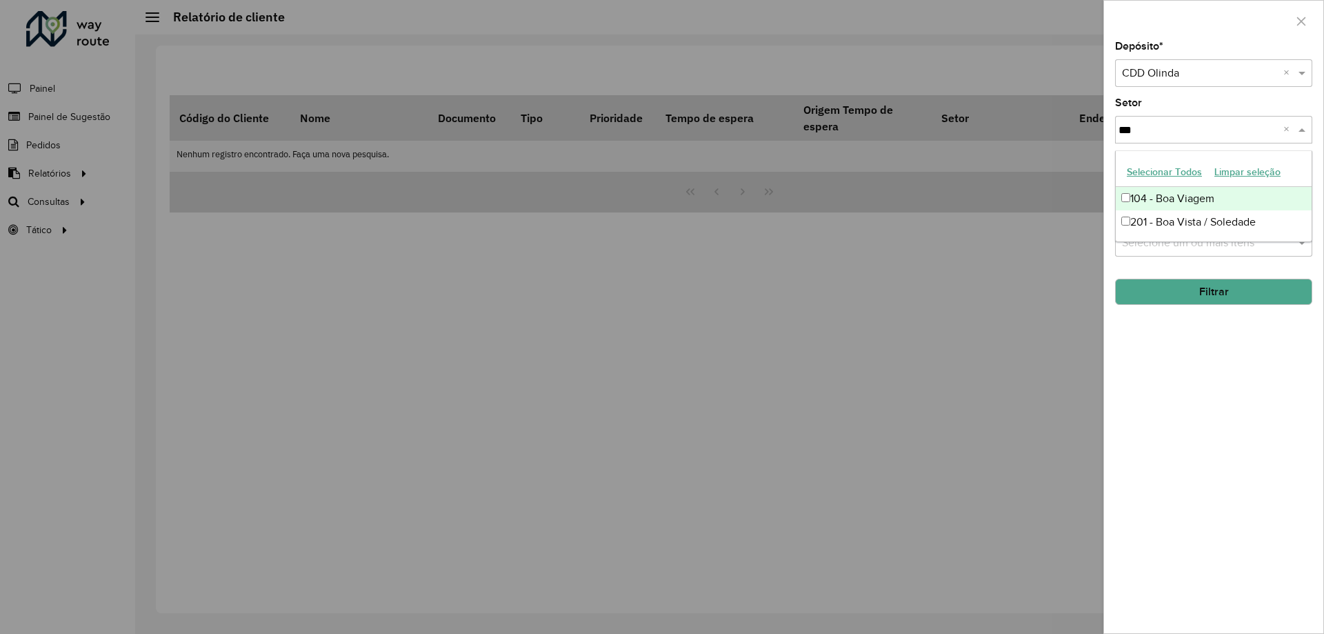
click at [1164, 199] on div "104 - Boa Viagem" at bounding box center [1214, 198] width 196 height 23
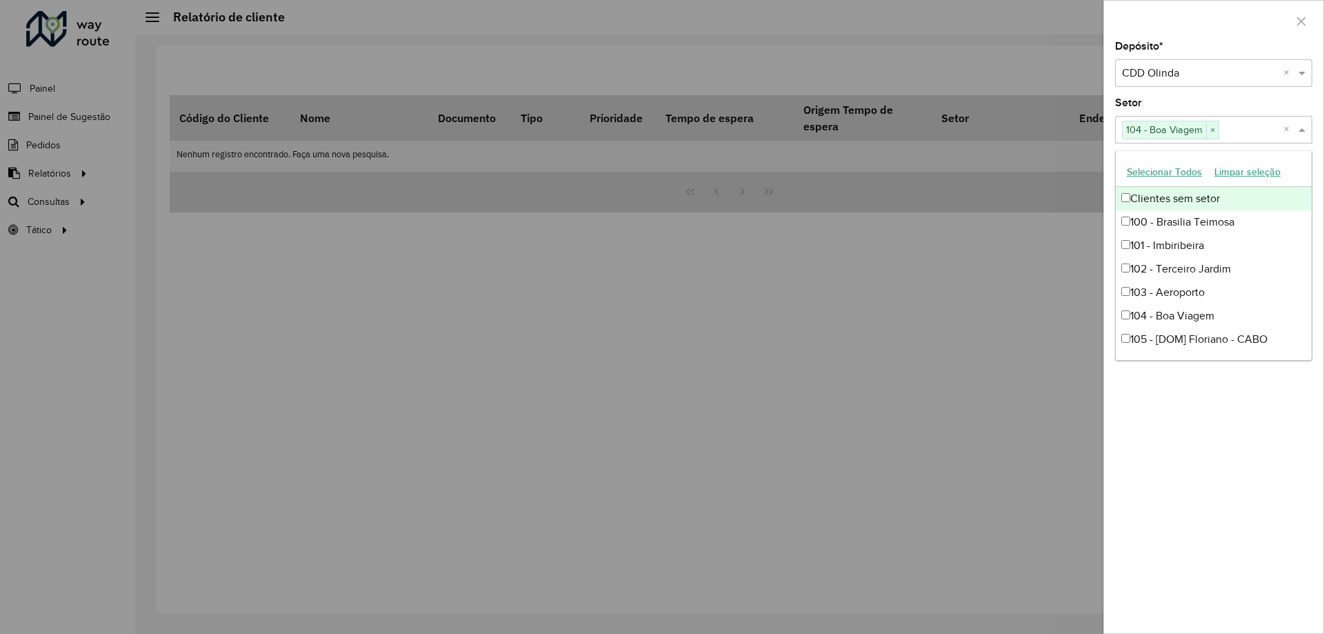
click at [1120, 110] on label "Setor" at bounding box center [1128, 102] width 27 height 17
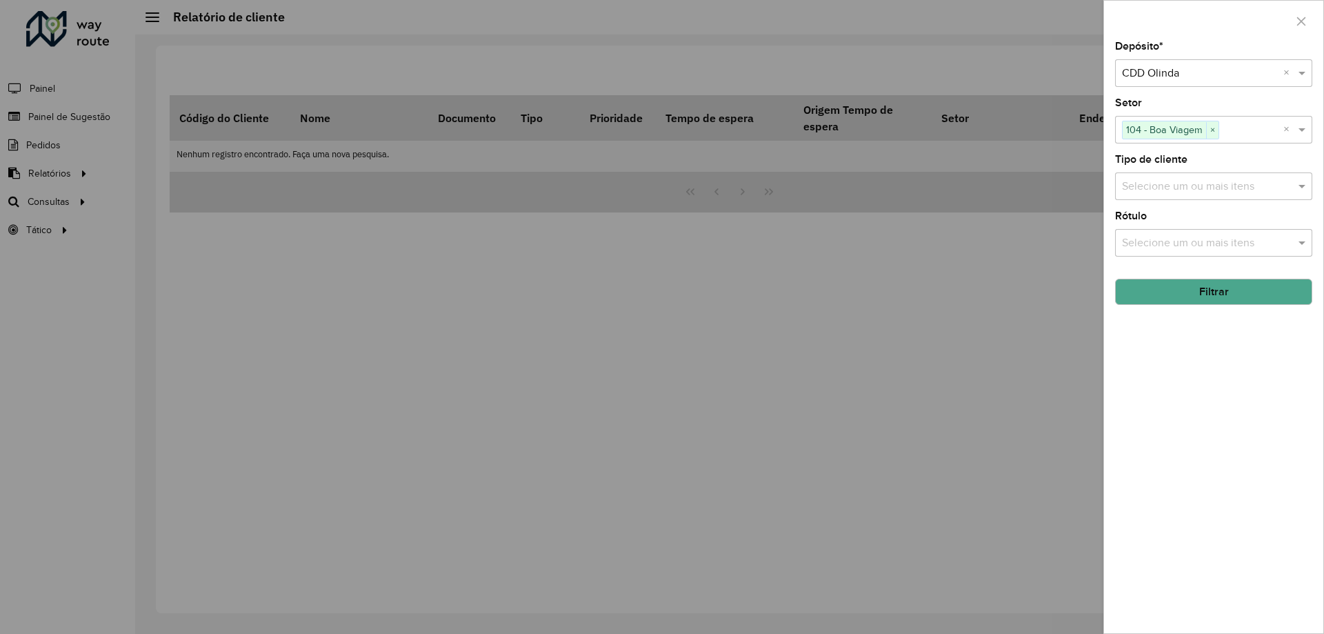
click at [1199, 294] on button "Filtrar" at bounding box center [1213, 292] width 197 height 26
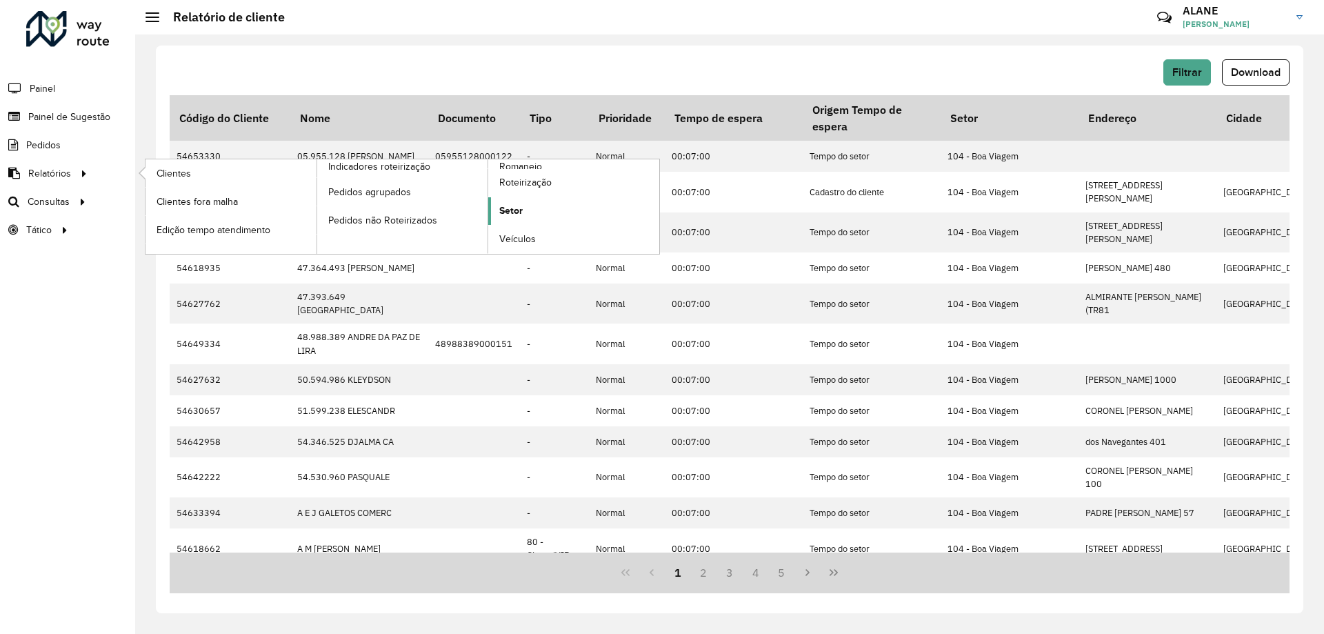
click at [524, 208] on link "Setor" at bounding box center [573, 211] width 171 height 28
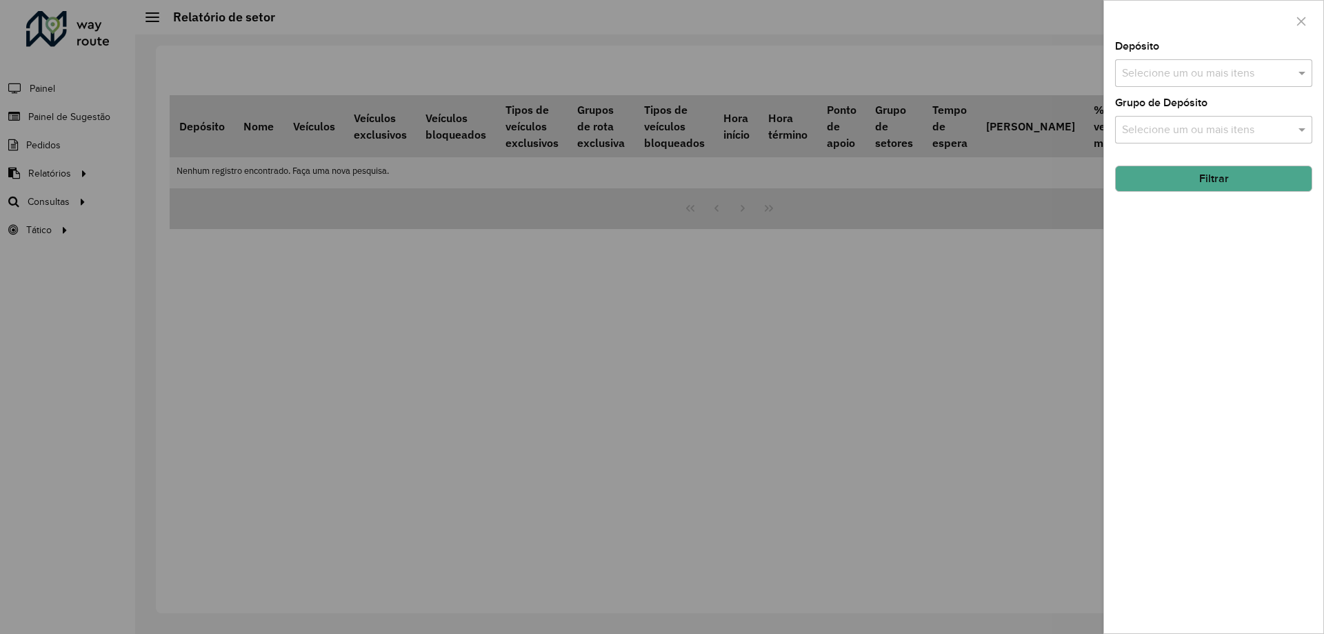
click at [1202, 58] on div "Depósito Selecione um ou mais itens" at bounding box center [1213, 64] width 197 height 46
click at [1207, 68] on input "text" at bounding box center [1207, 74] width 177 height 17
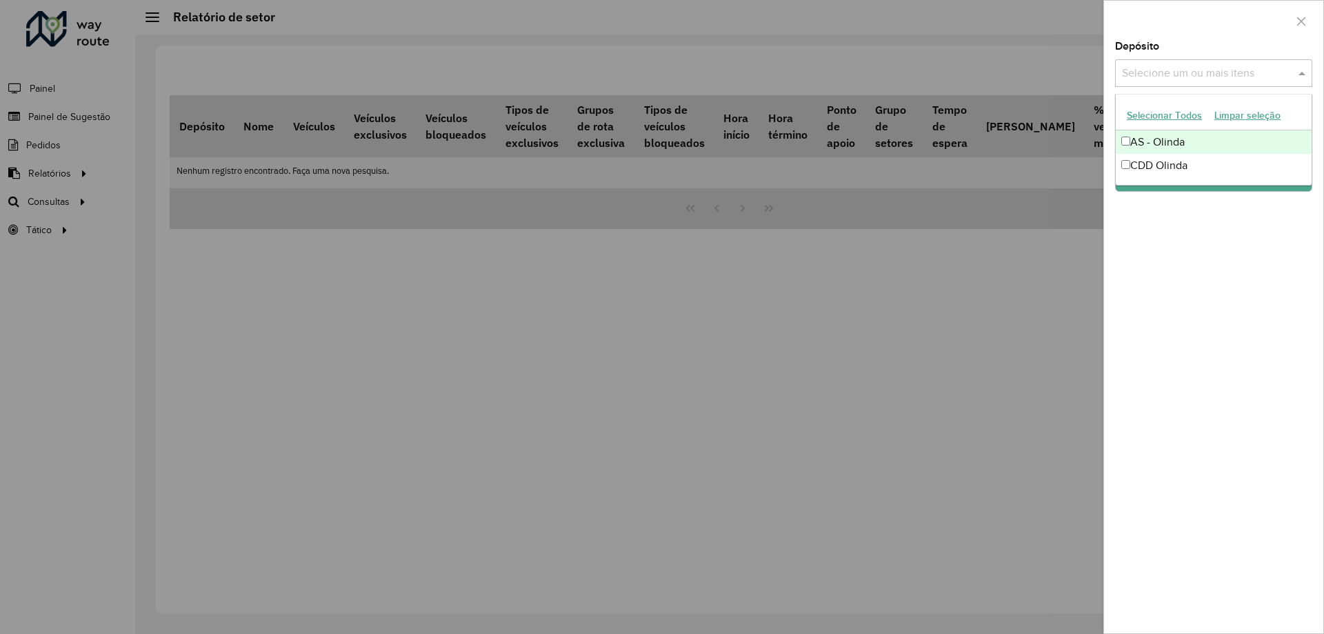
click at [1147, 172] on div "CDD Olinda" at bounding box center [1214, 165] width 196 height 23
drag, startPoint x: 1190, startPoint y: 216, endPoint x: 1178, endPoint y: 197, distance: 23.0
click at [1190, 217] on div "Depósito Selecione um ou mais itens CDD Olinda × × Grupo de Depósito Selecione …" at bounding box center [1213, 337] width 219 height 592
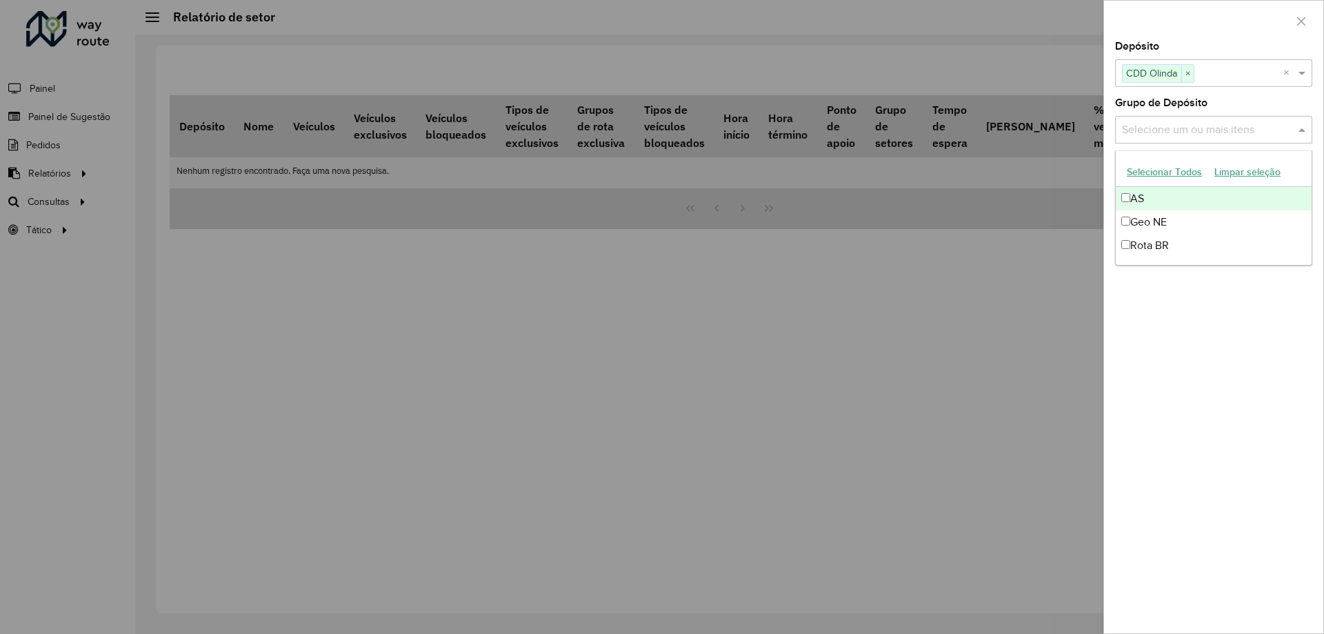
click at [1156, 135] on input "text" at bounding box center [1207, 130] width 177 height 17
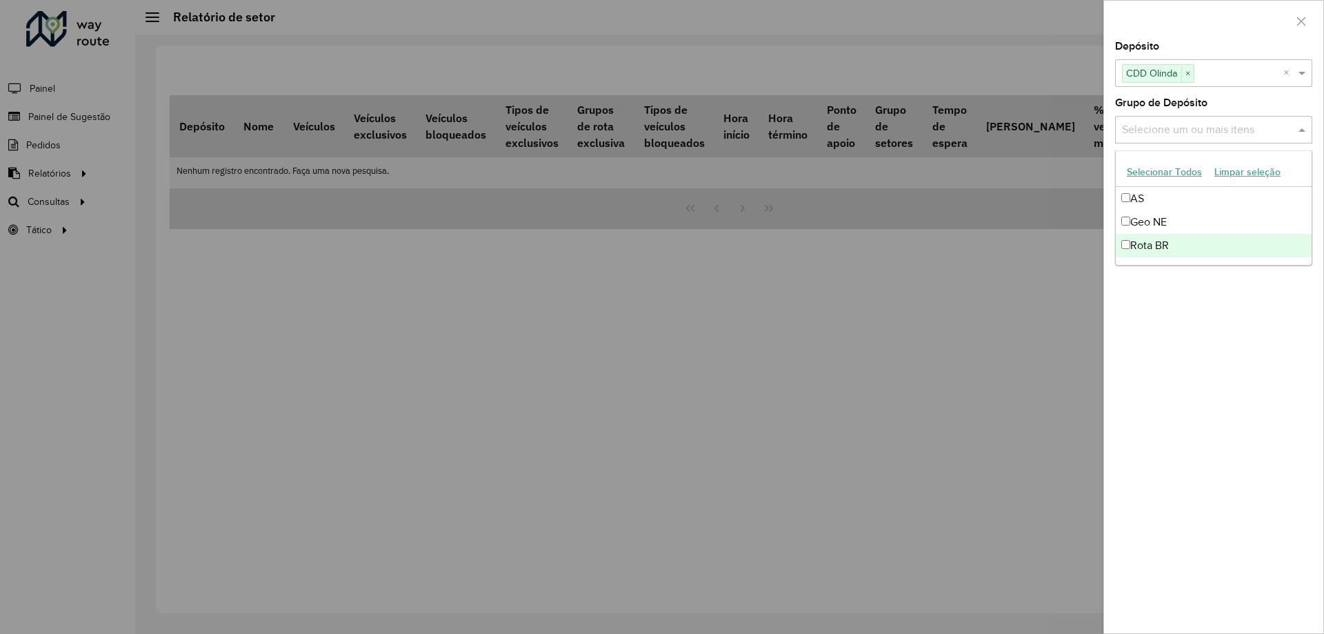
click at [1195, 374] on div "Depósito Selecione um ou mais itens CDD Olinda × × Grupo de Depósito Selecione …" at bounding box center [1213, 337] width 219 height 592
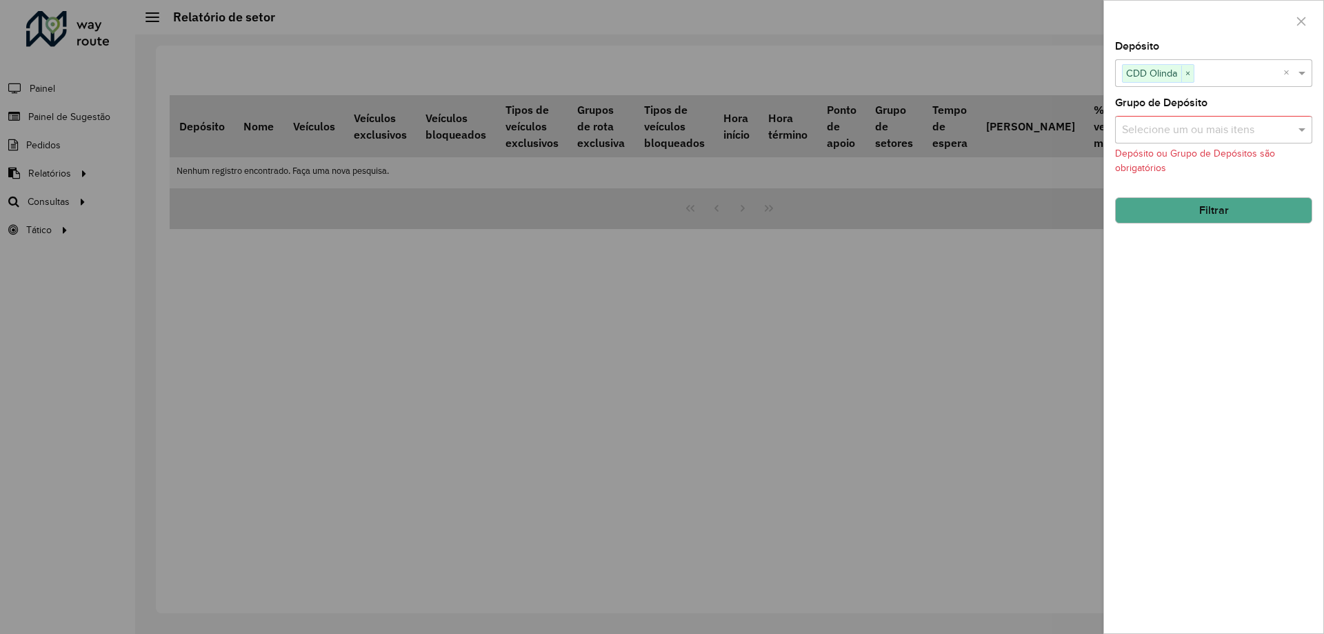
click at [1179, 215] on button "Filtrar" at bounding box center [1213, 210] width 197 height 26
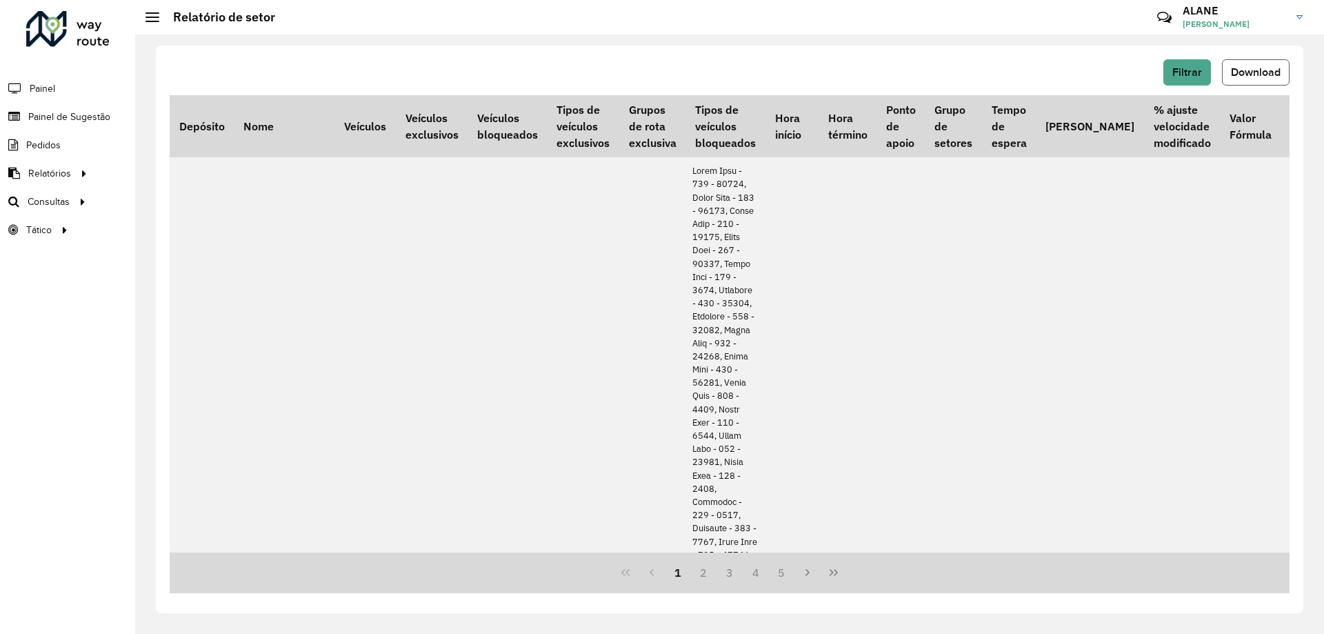
click at [1259, 72] on span "Download" at bounding box center [1256, 72] width 50 height 12
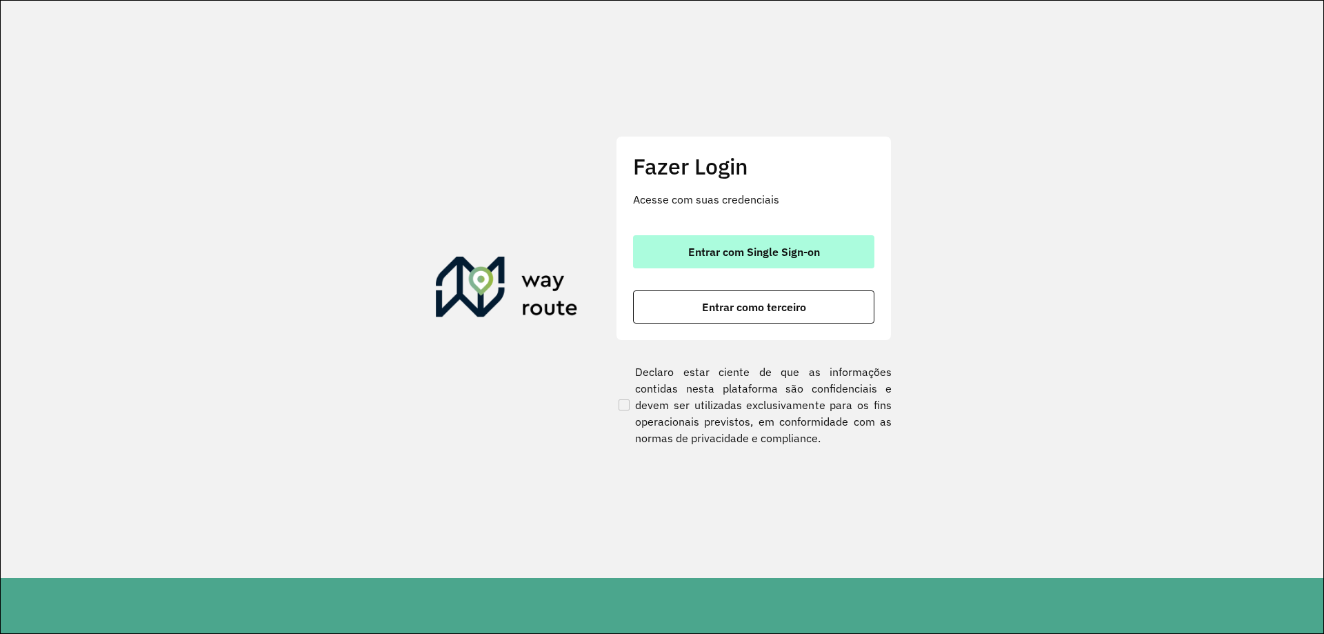
click at [742, 246] on span "Entrar com Single Sign-on" at bounding box center [754, 251] width 132 height 11
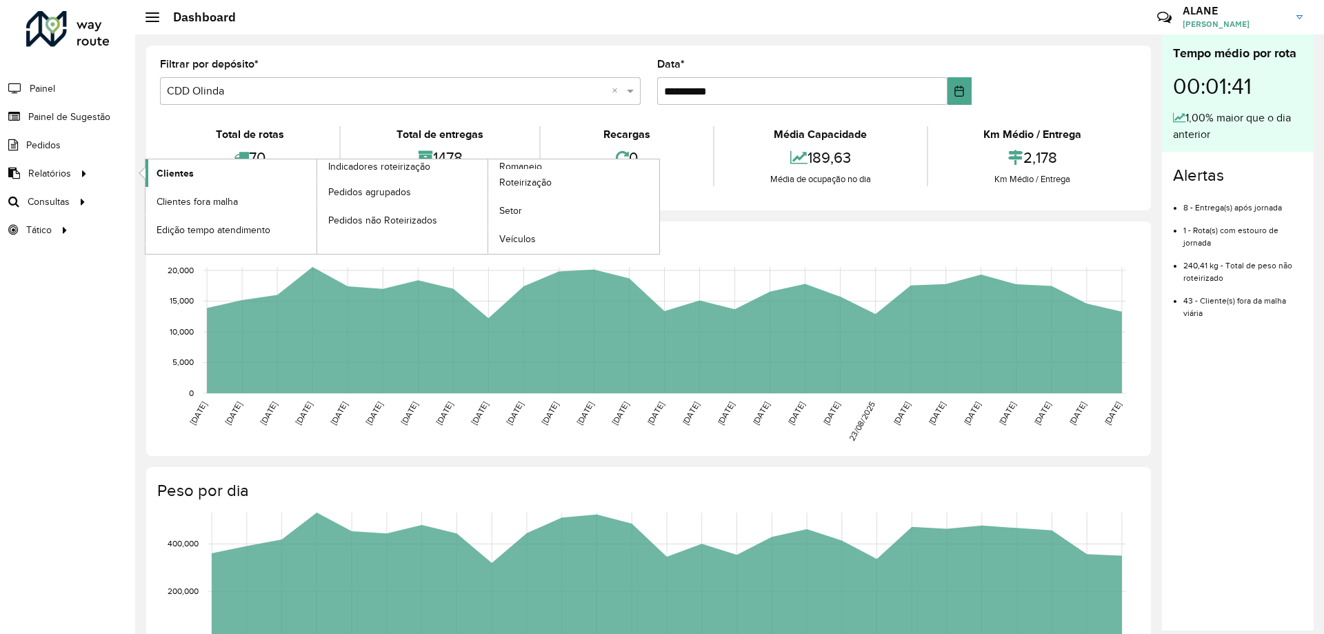
click at [217, 174] on link "Clientes" at bounding box center [231, 173] width 171 height 28
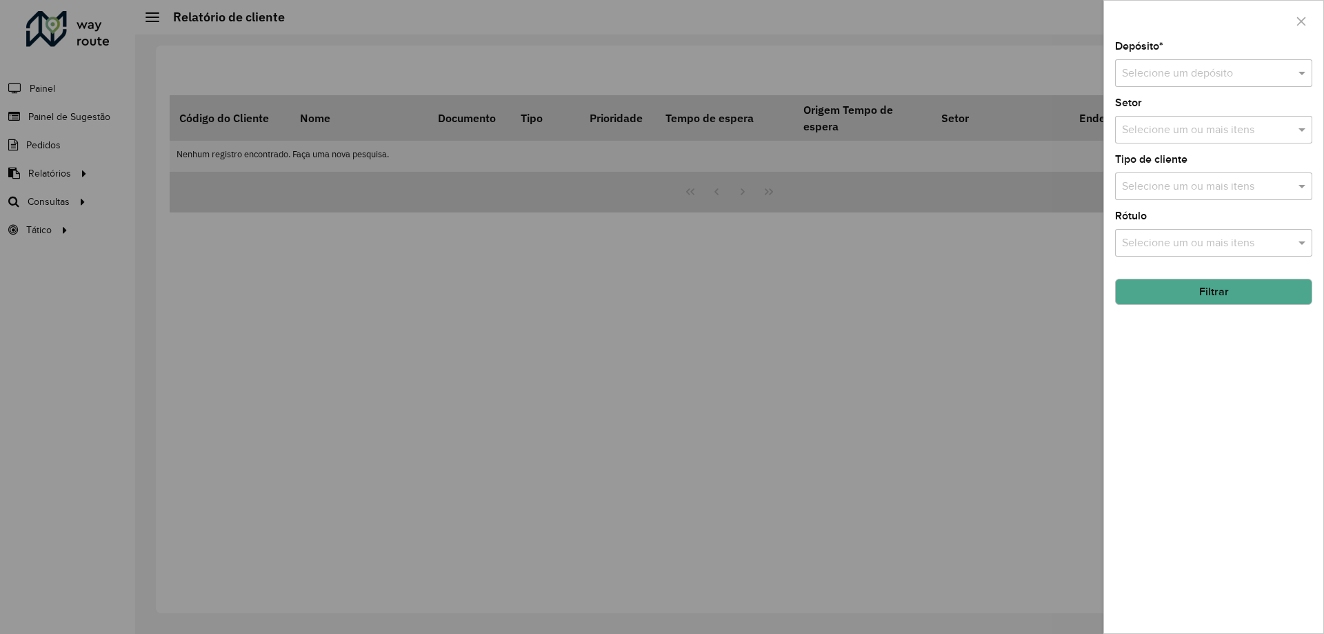
click at [1159, 68] on input "text" at bounding box center [1200, 74] width 156 height 17
click at [1161, 137] on span "CDD Olinda" at bounding box center [1149, 136] width 57 height 12
click at [1234, 293] on button "Filtrar" at bounding box center [1213, 292] width 197 height 26
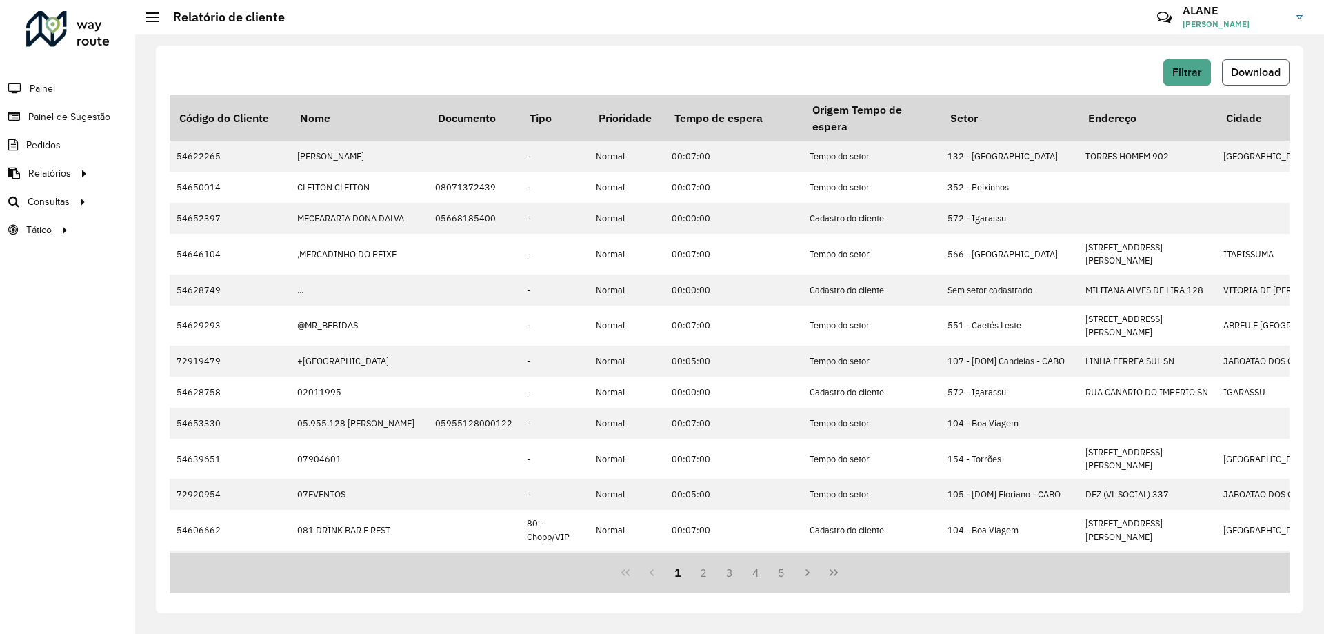
click at [1258, 75] on span "Download" at bounding box center [1256, 72] width 50 height 12
